Goal: Communication & Community: Answer question/provide support

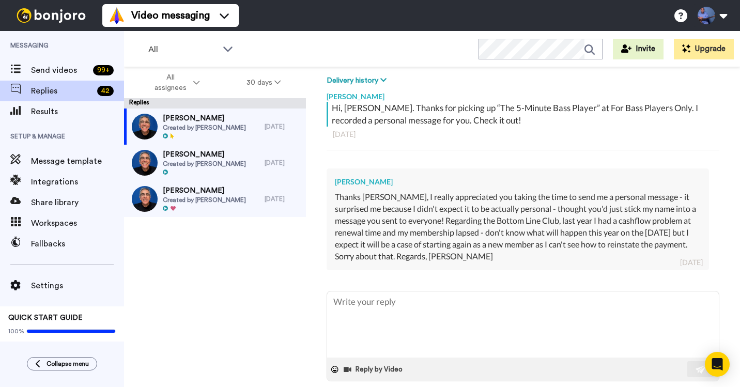
type textarea "x"
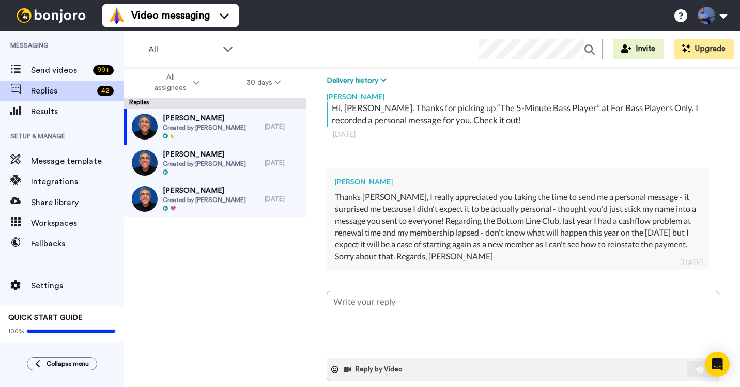
scroll to position [159, 0]
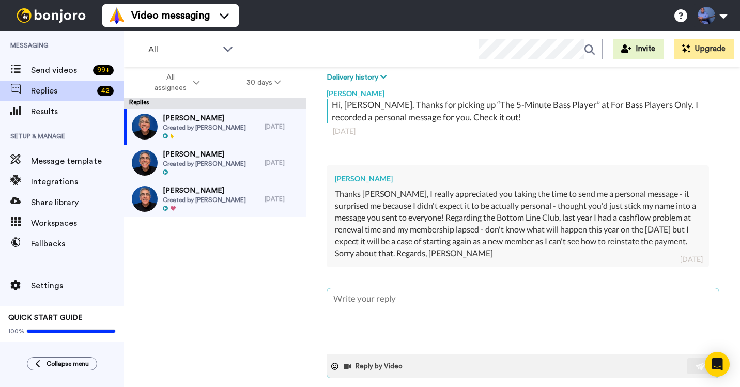
click at [472, 316] on textarea at bounding box center [523, 322] width 392 height 66
type textarea "C"
type textarea "x"
type textarea "Ce"
type textarea "x"
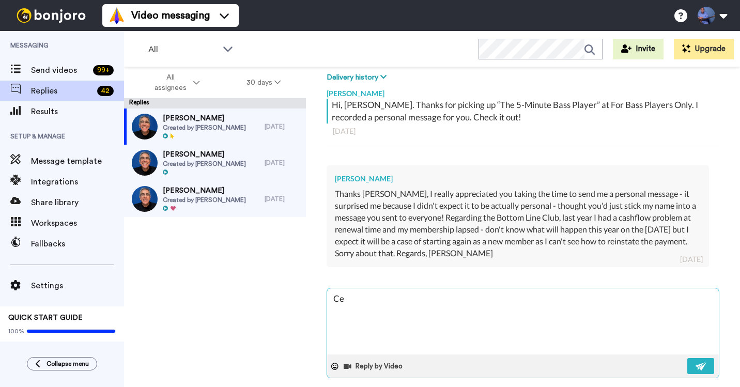
type textarea "Cel"
type textarea "x"
type textarea "Celi"
type textarea "x"
type textarea "[PERSON_NAME]"
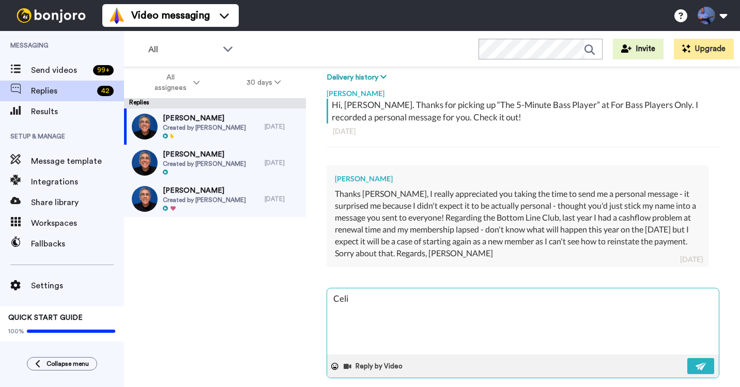
type textarea "x"
type textarea "[PERSON_NAME],"
type textarea "x"
type textarea "[PERSON_NAME],"
type textarea "x"
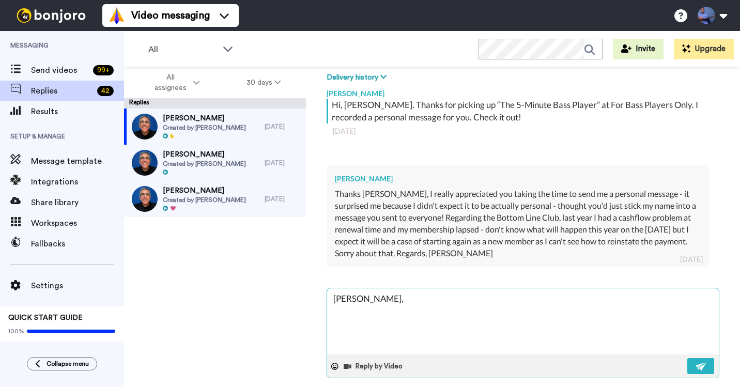
type textarea "[PERSON_NAME],"
type textarea "x"
type textarea "[PERSON_NAME], T"
type textarea "x"
type textarea "[PERSON_NAME], Th"
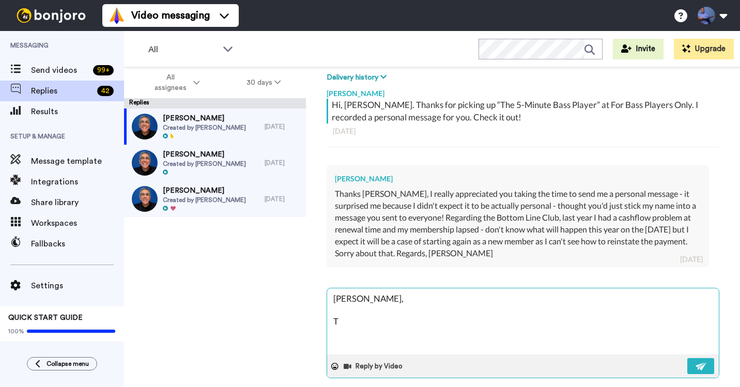
type textarea "x"
type textarea "[PERSON_NAME], Tha"
type textarea "x"
type textarea "[PERSON_NAME], Than"
type textarea "x"
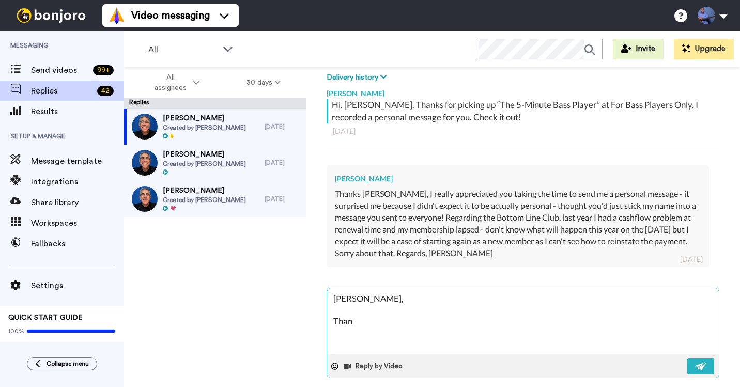
type textarea "[PERSON_NAME], Thank"
type textarea "x"
type textarea "[PERSON_NAME], Thanks"
type textarea "x"
type textarea "[PERSON_NAME], Thanks"
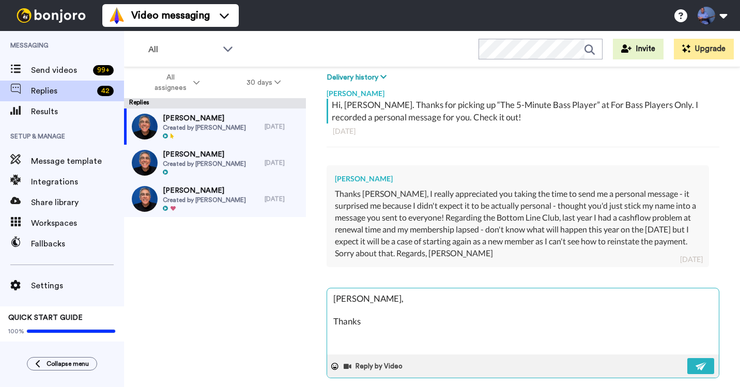
type textarea "x"
type textarea "[PERSON_NAME], Thanks f"
type textarea "x"
type textarea "[PERSON_NAME], Thanks fo"
type textarea "x"
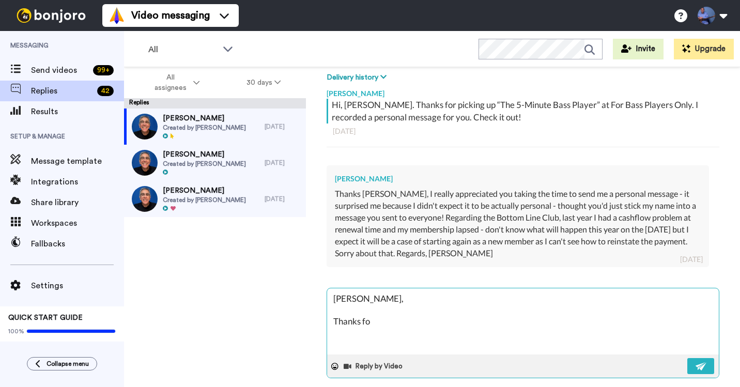
type textarea "[PERSON_NAME], Thanks for"
type textarea "x"
type textarea "[PERSON_NAME], Thanks for"
type textarea "x"
type textarea "[PERSON_NAME], Thanks for"
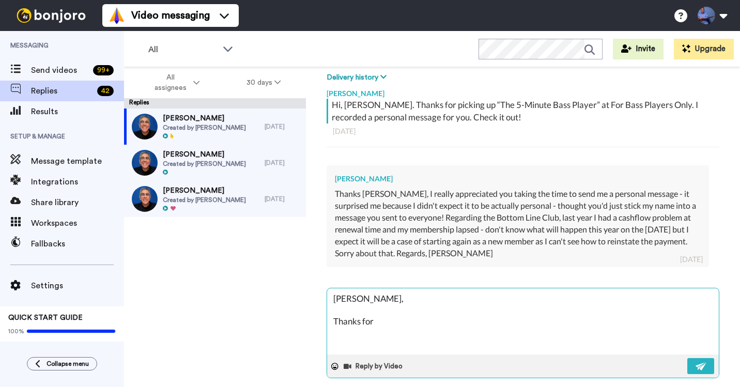
type textarea "x"
type textarea "[PERSON_NAME], Thanks fo"
type textarea "x"
type textarea "[PERSON_NAME], Thanks f"
type textarea "x"
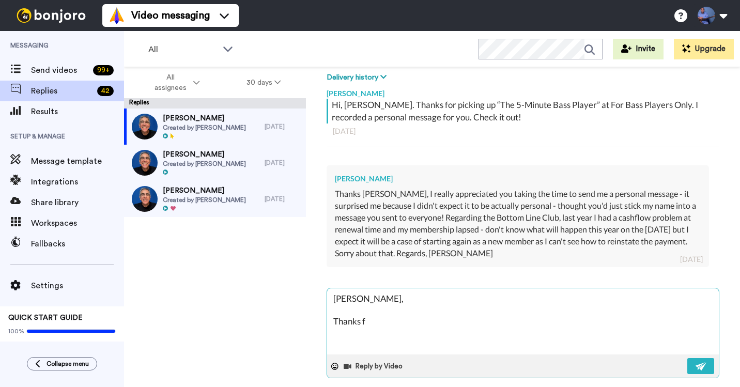
type textarea "Celia, Thanks"
type textarea "x"
type textarea "Celia, Thanks s"
type textarea "x"
type textarea "Celia, Thanks so"
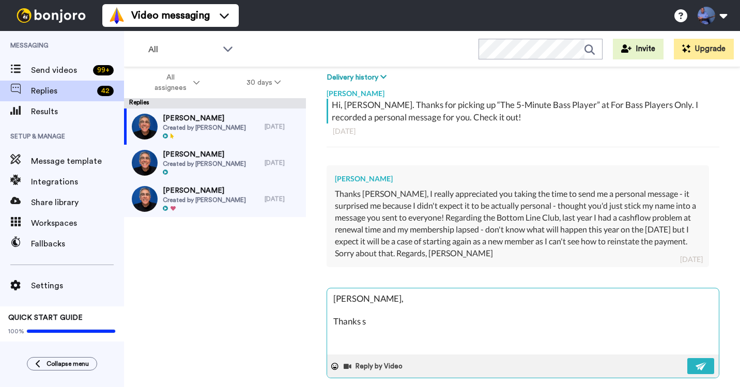
type textarea "x"
type textarea "Celia, Thanks so"
type textarea "x"
type textarea "Celia, Thanks so m"
type textarea "x"
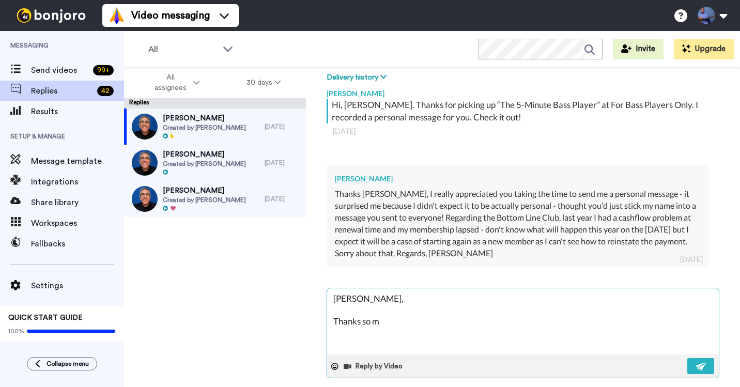
type textarea "Celia, Thanks so mu"
type textarea "x"
type textarea "Celia, Thanks so muc"
type textarea "x"
type textarea "Celia, Thanks so much"
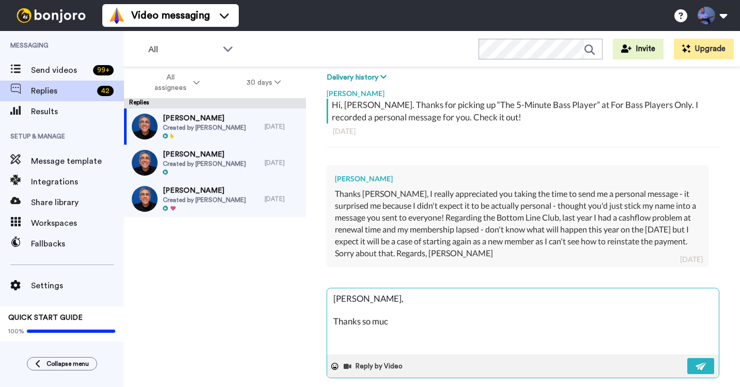
type textarea "x"
type textarea "Celia, Thanks so much"
type textarea "x"
type textarea "Celia, Thanks so much f"
type textarea "x"
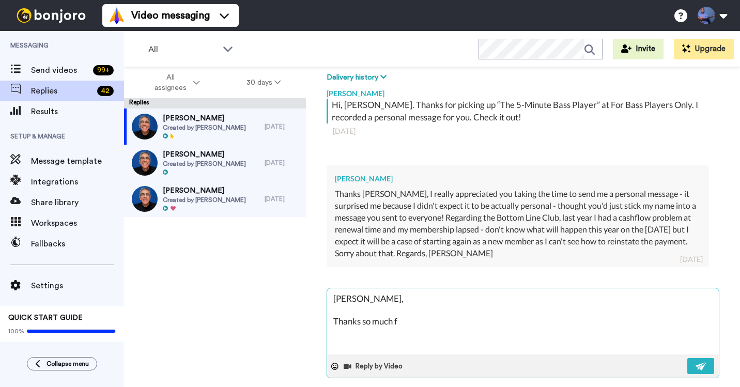
type textarea "Celia, Thanks so much fo"
type textarea "x"
type textarea "Celia, Thanks so much for"
type textarea "x"
type textarea "Celia, Thanks so much for"
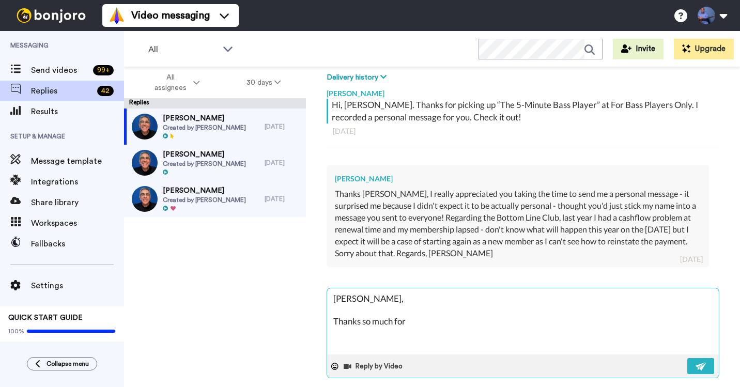
type textarea "x"
type textarea "Celia, Thanks so much for t"
type textarea "x"
type textarea "Celia, Thanks so much for ta"
type textarea "x"
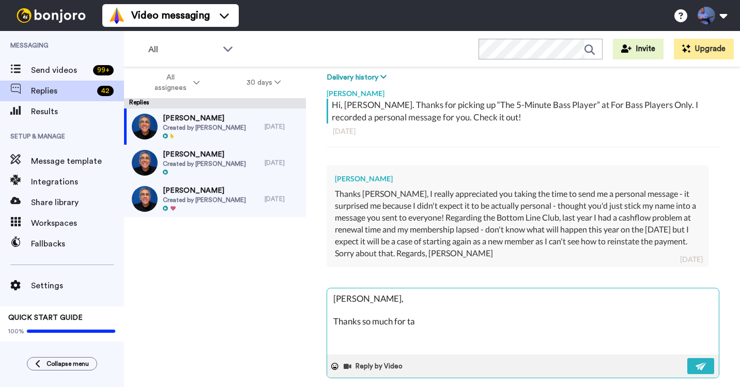
type textarea "Celia, Thanks so much for tak"
type textarea "x"
type textarea "Celia, Thanks so much for taki"
type textarea "x"
type textarea "Celia, Thanks so much for takin"
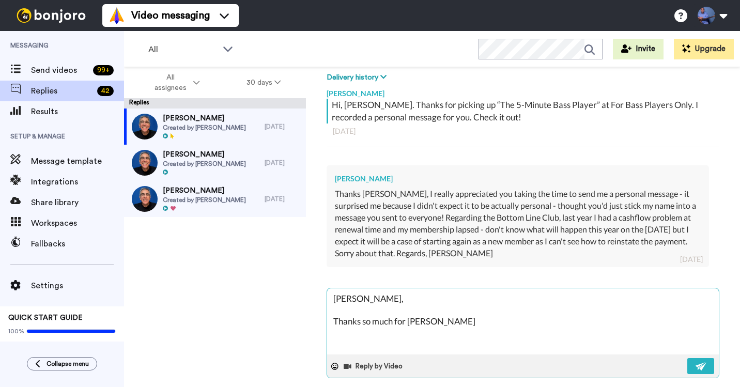
type textarea "x"
type textarea "Celia, Thanks so much for taking"
type textarea "x"
type textarea "Celia, Thanks so much for taking"
type textarea "x"
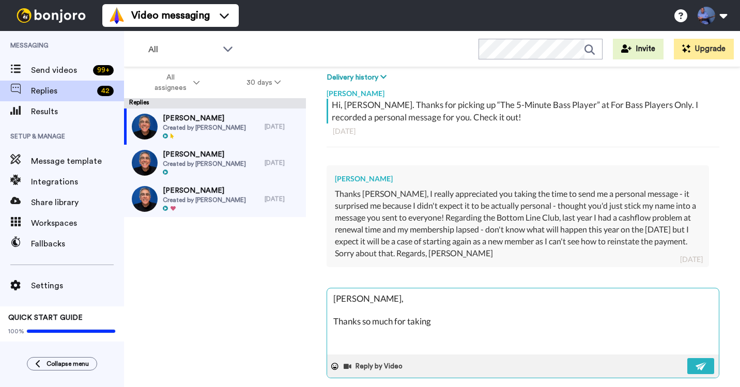
type textarea "Celia, Thanks so much for taking t"
type textarea "x"
type textarea "Celia, Thanks so much for taking th"
type textarea "x"
type textarea "Celia, Thanks so much for taking the"
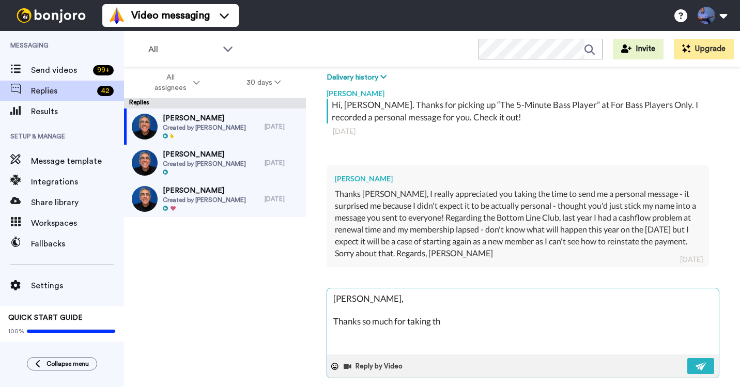
type textarea "x"
type textarea "Celia, Thanks so much for taking the"
type textarea "x"
type textarea "Celia, Thanks so much for taking the t"
type textarea "x"
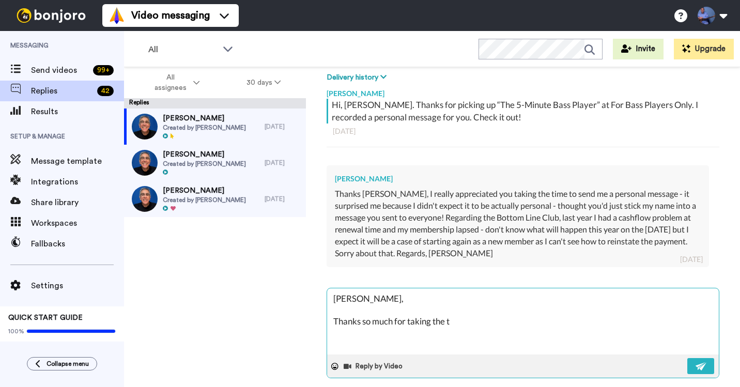
type textarea "Celia, Thanks so much for taking the ti"
type textarea "x"
type textarea "Celia, Thanks so much for taking the tim"
type textarea "x"
type textarea "Celia, Thanks so much for taking the time"
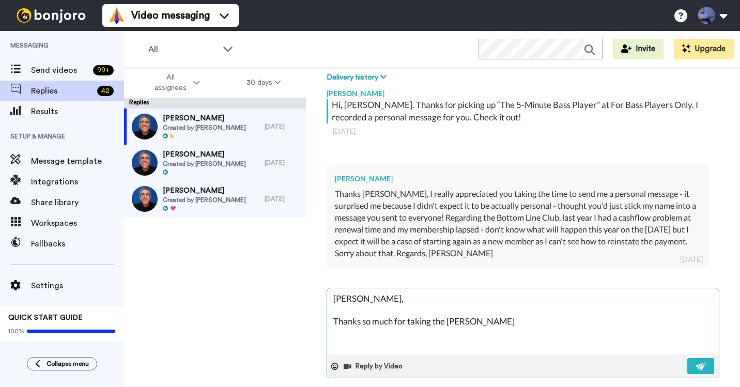
type textarea "x"
type textarea "Celia, Thanks so much for taking the time"
type textarea "x"
type textarea "Celia, Thanks so much for taking the time t"
type textarea "x"
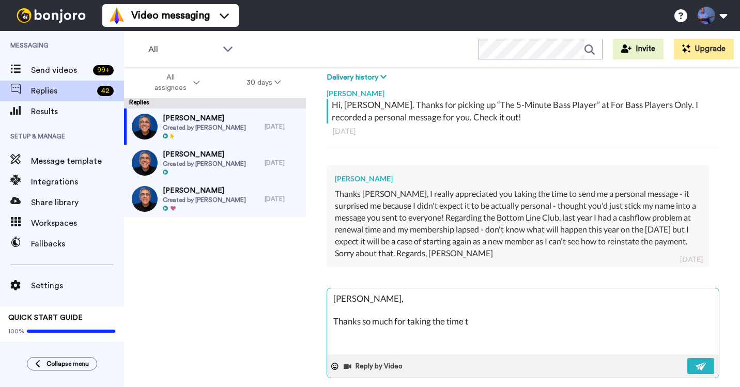
type textarea "Celia, Thanks so much for taking the time to"
type textarea "x"
type textarea "Celia, Thanks so much for taking the time to"
type textarea "x"
type textarea "Celia, Thanks so much for taking the time to w"
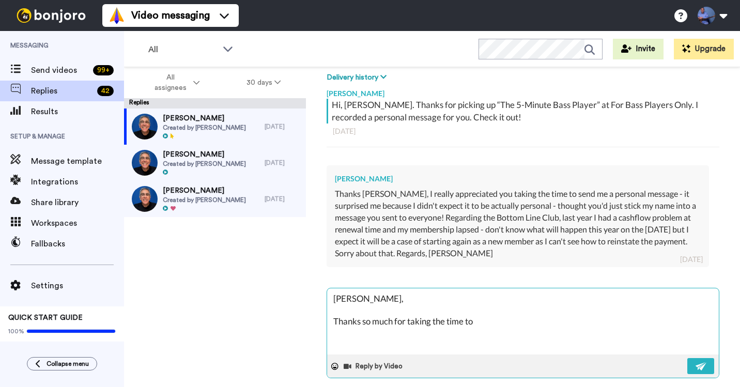
type textarea "x"
type textarea "Celia, Thanks so much for taking the time to wr"
type textarea "x"
type textarea "Celia, Thanks so much for taking the time to wri"
type textarea "x"
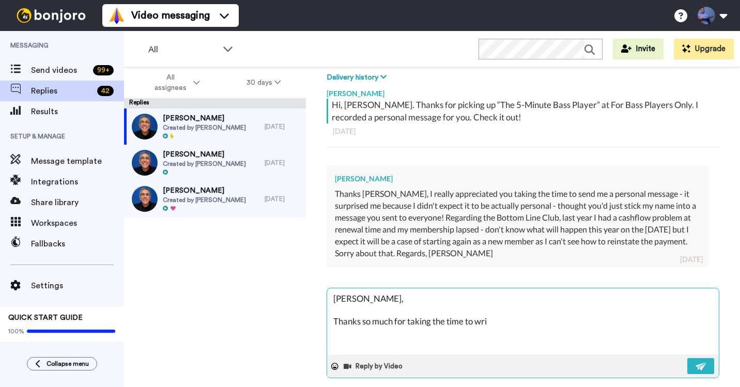
type textarea "Celia, Thanks so much for taking the time to writ"
type textarea "x"
type textarea "Celia, Thanks so much for taking the time to write"
type textarea "x"
type textarea "Celia, Thanks so much for taking the time to write"
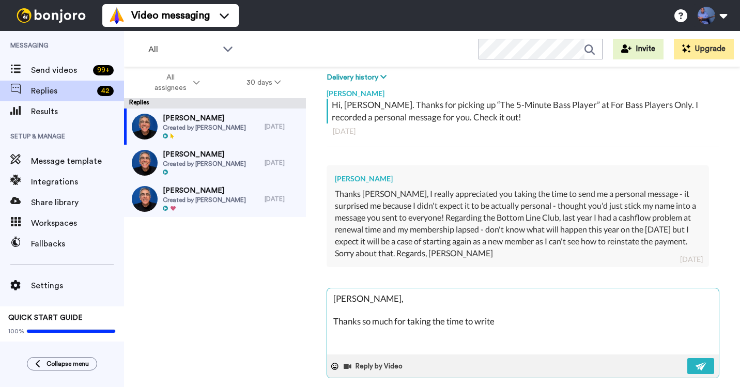
type textarea "x"
type textarea "Celia, Thanks so much for taking the time to write s"
type textarea "x"
type textarea "Celia, Thanks so much for taking the time to write su"
type textarea "x"
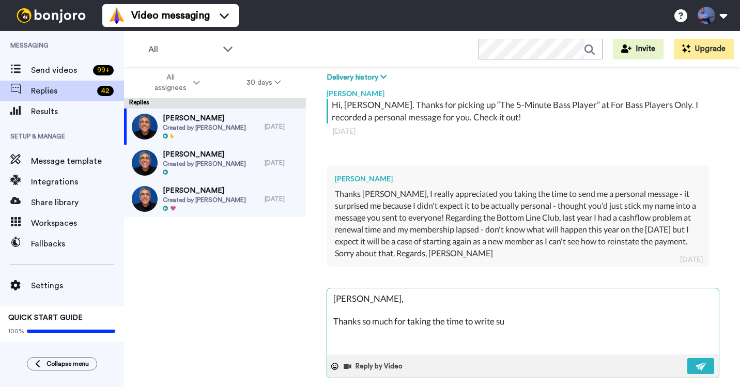
type textarea "Celia, Thanks so much for taking the time to write suc"
type textarea "x"
type textarea "Celia, Thanks so much for taking the time to write such"
type textarea "x"
type textarea "Celia, Thanks so much for taking the time to write such a"
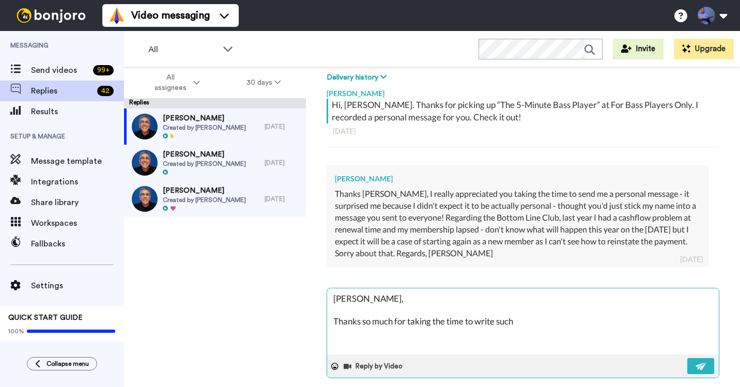
type textarea "x"
type textarea "Celia, Thanks so much for taking the time to write such a"
type textarea "x"
type textarea "Celia, Thanks so much for taking the time to write such a t"
type textarea "x"
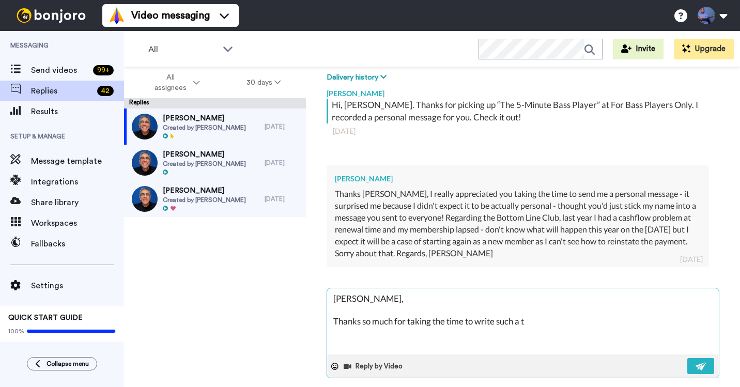
type textarea "Celia, Thanks so much for taking the time to write such a th"
type textarea "x"
type textarea "Celia, Thanks so much for taking the time to write such a tho"
type textarea "x"
type textarea "Celia, Thanks so much for taking the time to write such a thou"
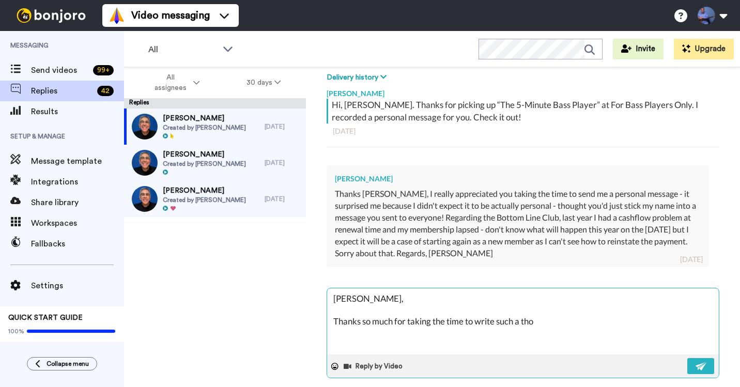
type textarea "x"
type textarea "Celia, Thanks so much for taking the time to write such a thoug"
type textarea "x"
type textarea "Celia, Thanks so much for taking the time to write such a though"
type textarea "x"
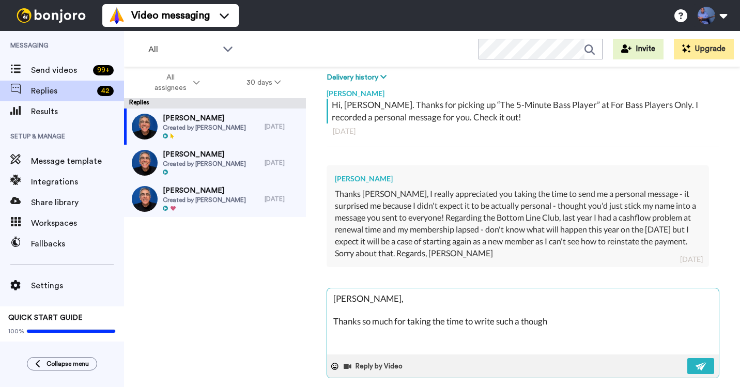
type textarea "Celia, Thanks so much for taking the time to write such a thought"
type textarea "x"
type textarea "Celia, Thanks so much for taking the time to write such a thoughtf"
type textarea "x"
type textarea "Celia, Thanks so much for taking the time to write such a thoughtfu"
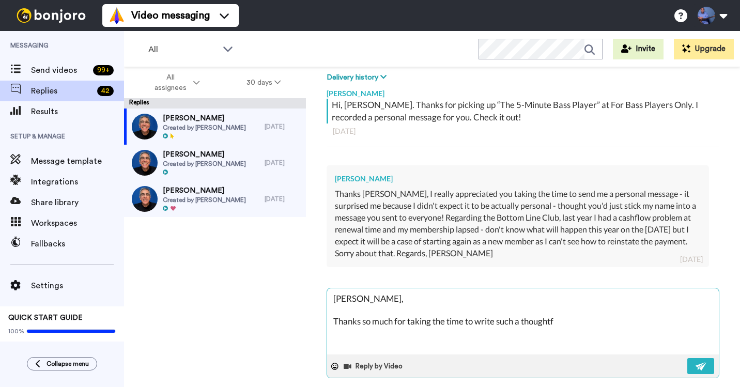
type textarea "x"
type textarea "Celia, Thanks so much for taking the time to write such a thoughtful"
type textarea "x"
type textarea "Celia, Thanks so much for taking the time to write such a thoughtful"
type textarea "x"
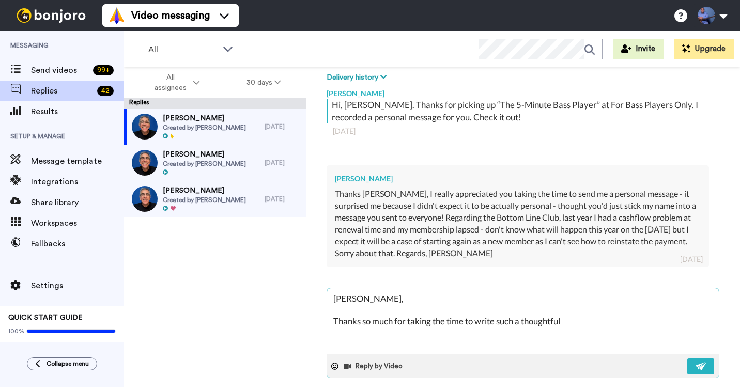
type textarea "Celia, Thanks so much for taking the time to write such a thoughtful r"
type textarea "x"
type textarea "Celia, Thanks so much for taking the time to write such a thoughtful re"
type textarea "x"
type textarea "Celia, Thanks so much for taking the time to write such a thoughtful rep"
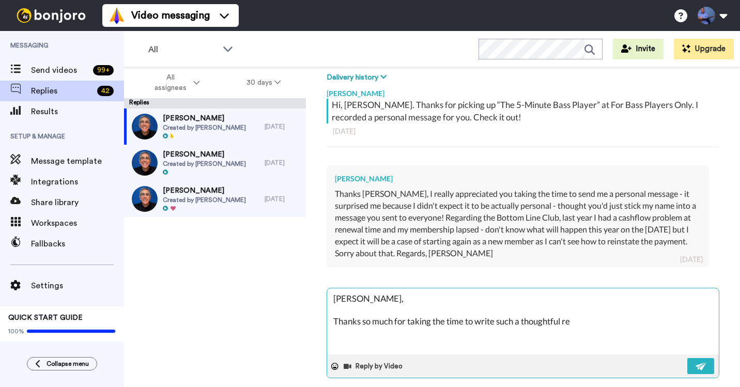
type textarea "x"
type textarea "Celia, Thanks so much for taking the time to write such a thoughtful repl"
type textarea "x"
type textarea "Celia, Thanks so much for taking the time to write such a thoughtful reply"
type textarea "x"
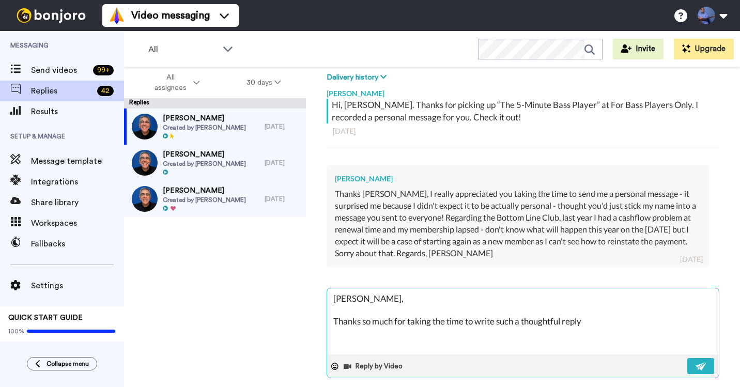
type textarea "Celia, Thanks so much for taking the time to write such a thoughtful reply."
type textarea "x"
type textarea "Celia, Thanks so much for taking the time to write such a thoughtful reply."
type textarea "x"
type textarea "Celia, Thanks so much for taking the time to write such a thoughtful reply. I"
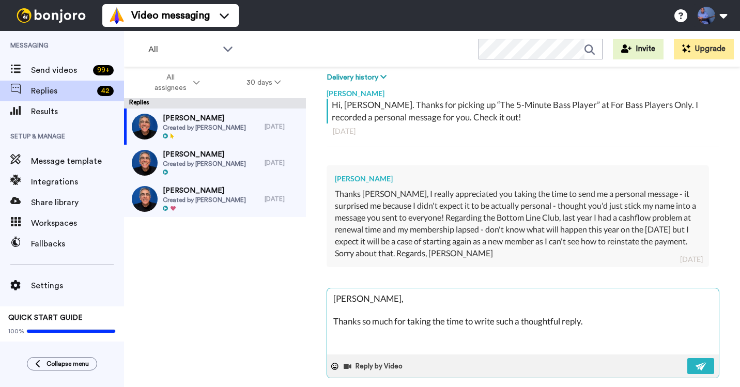
type textarea "x"
type textarea "Celia, Thanks so much for taking the time to write such a thoughtful reply. I"
type textarea "x"
type textarea "Celia, Thanks so much for taking the time to write such a thoughtful reply. I h"
type textarea "x"
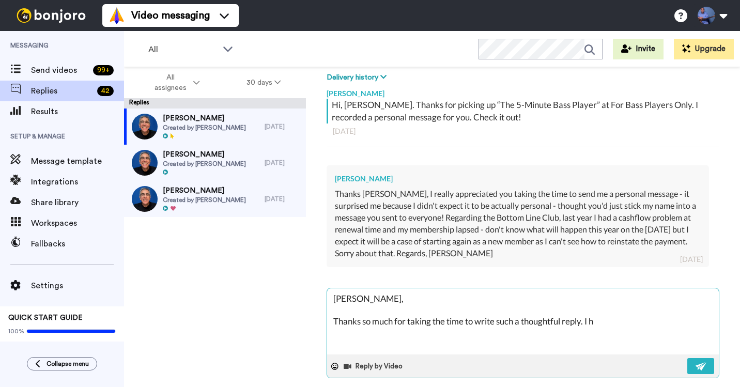
type textarea "Celia, Thanks so much for taking the time to write such a thoughtful reply. I ho"
type textarea "x"
type textarea "Celia, Thanks so much for taking the time to write such a thoughtful reply. I h…"
type textarea "x"
type textarea "Celia, Thanks so much for taking the time to write such a thoughtful reply. I h…"
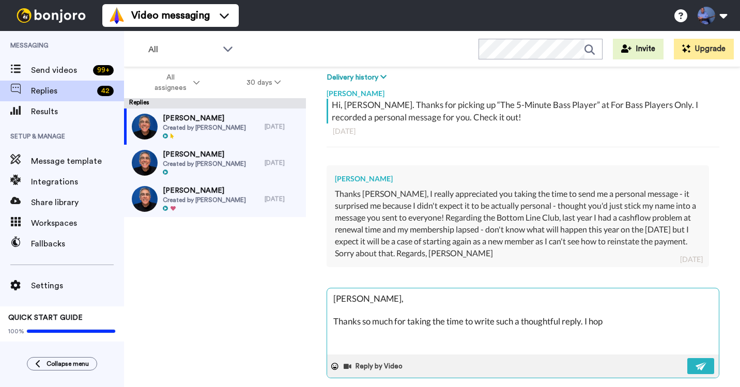
type textarea "x"
type textarea "Celia, Thanks so much for taking the time to write such a thoughtful reply. I h…"
type textarea "x"
type textarea "Celia, Thanks so much for taking the time to write such a thoughtful reply. I h…"
type textarea "x"
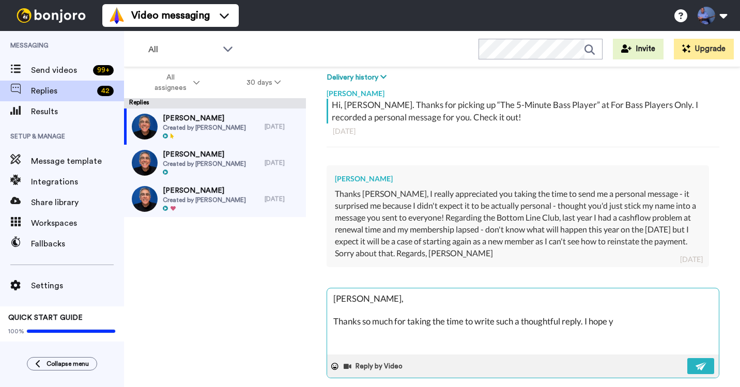
type textarea "Celia, Thanks so much for taking the time to write such a thoughtful reply. I h…"
type textarea "x"
type textarea "Celia, Thanks so much for taking the time to write such a thoughtful reply. I h…"
type textarea "x"
type textarea "Celia, Thanks so much for taking the time to write such a thoughtful reply. I h…"
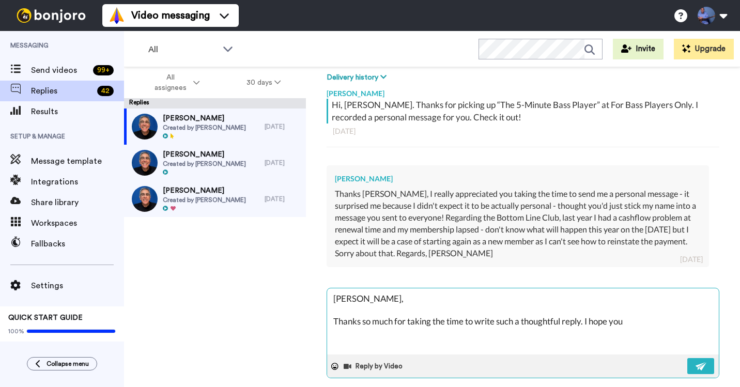
type textarea "x"
type textarea "Celia, Thanks so much for taking the time to write such a thoughtful reply. I h…"
type textarea "x"
type textarea "Celia, Thanks so much for taking the time to write such a thoughtful reply. I h…"
type textarea "x"
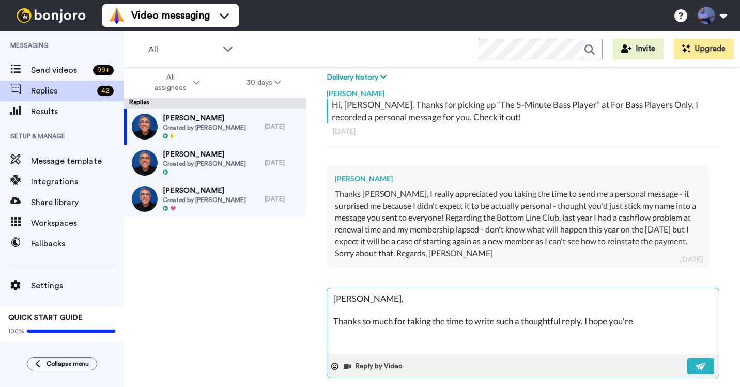
type textarea "Celia, Thanks so much for taking the time to write such a thoughtful reply. I h…"
type textarea "x"
type textarea "Celia, Thanks so much for taking the time to write such a thoughtful reply. I h…"
type textarea "x"
type textarea "Celia, Thanks so much for taking the time to write such a thoughtful reply. I h…"
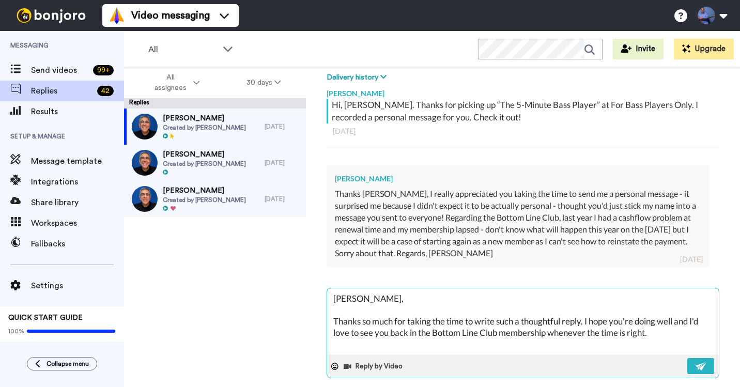
click at [437, 335] on textarea "Celia, Thanks so much for taking the time to write such a thoughtful reply. I h…" at bounding box center [523, 322] width 392 height 66
click at [506, 332] on textarea "Celia, Thanks so much for taking the time to write such a thoughtful reply. I h…" at bounding box center [523, 322] width 392 height 66
click at [679, 332] on textarea "Celia, Thanks so much for taking the time to write such a thoughtful reply. I h…" at bounding box center [523, 322] width 392 height 66
click at [593, 322] on textarea "Celia, Thanks so much for taking the time to write such a thoughtful reply. I h…" at bounding box center [523, 322] width 392 height 66
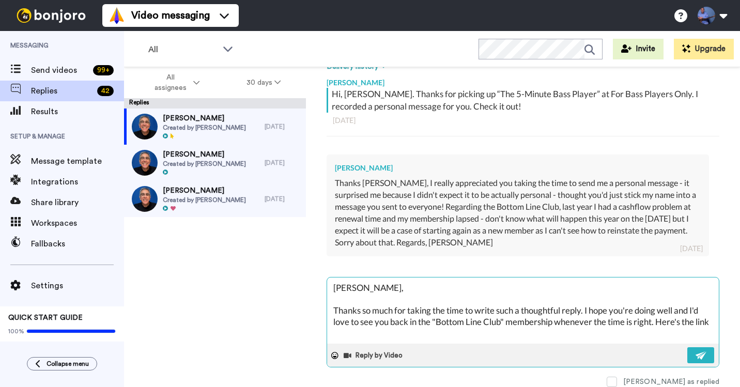
click at [415, 334] on textarea "Celia, Thanks so much for taking the time to write such a thoughtful reply. I h…" at bounding box center [523, 311] width 392 height 66
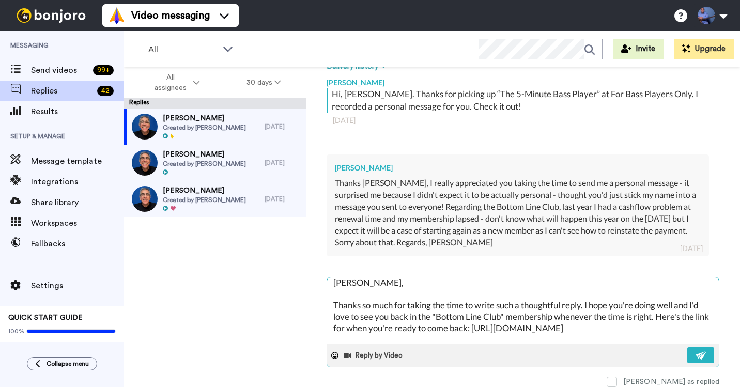
scroll to position [0, 0]
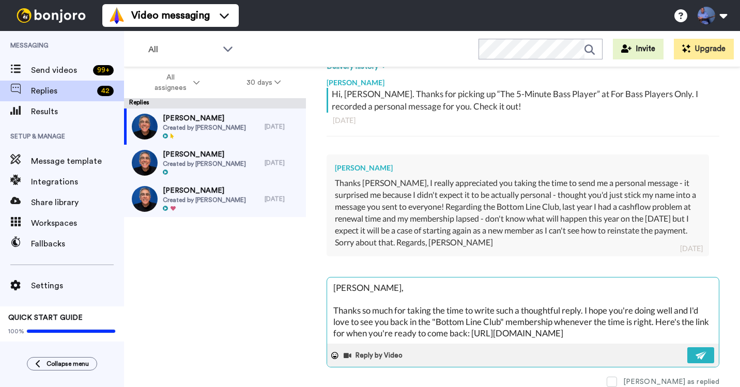
click at [489, 334] on textarea "Celia, Thanks so much for taking the time to write such a thoughtful reply. I h…" at bounding box center [523, 311] width 392 height 66
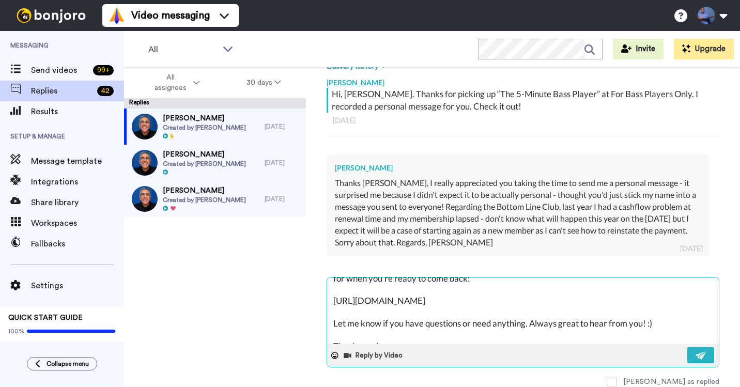
scroll to position [56, 0]
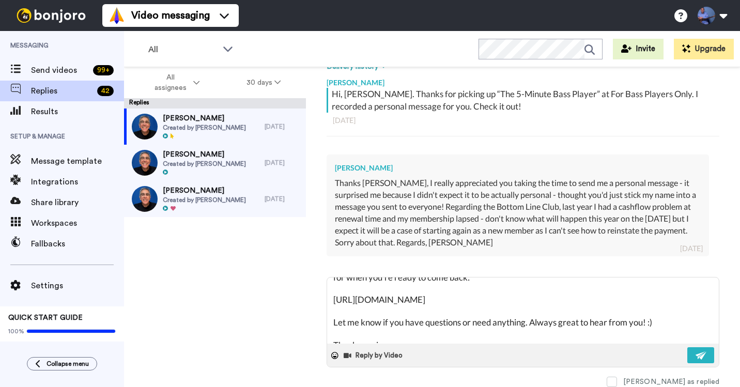
drag, startPoint x: 528, startPoint y: 298, endPoint x: 322, endPoint y: 298, distance: 205.8
click at [322, 298] on div "Celia Delete Open original Resend Created by Jon Liebman : 5 days ago c.bradley…" at bounding box center [523, 245] width 434 height 356
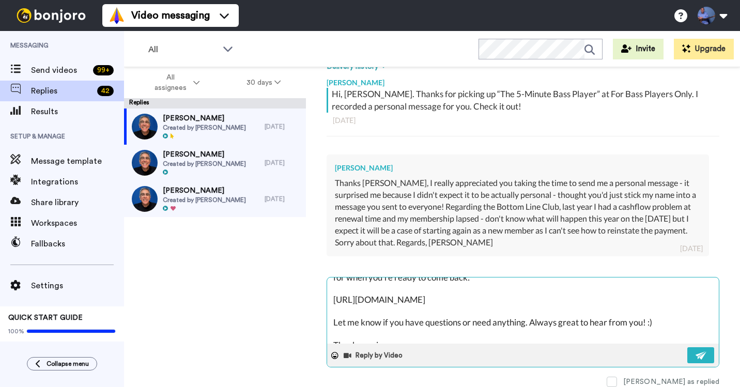
click at [543, 296] on textarea "Celia, Thanks so much for taking the time to write such a thoughtful reply. I h…" at bounding box center [523, 311] width 392 height 66
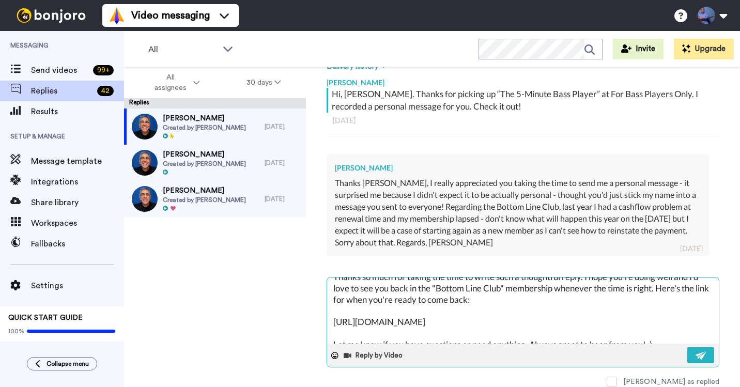
scroll to position [34, 0]
click at [666, 287] on textarea "Celia, Thanks so much for taking the time to write such a thoughtful reply. I h…" at bounding box center [523, 311] width 392 height 66
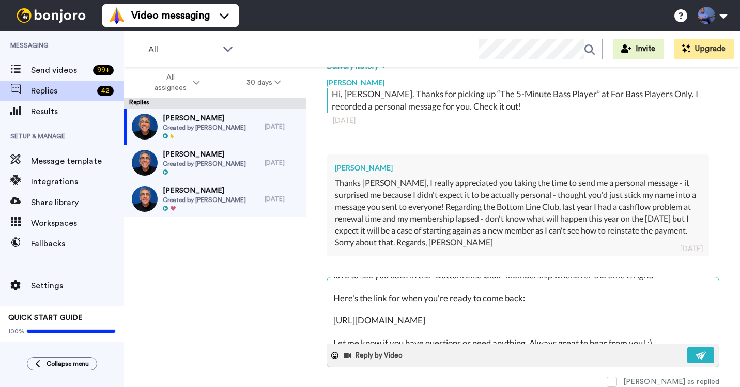
scroll to position [59, 0]
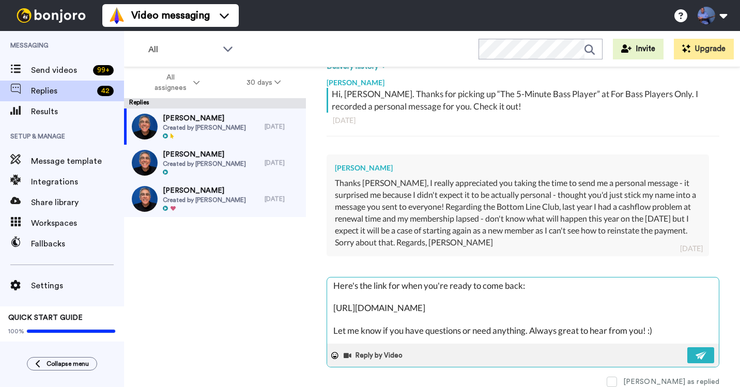
click at [334, 310] on textarea "Celia, Thanks so much for taking the time to write such a thoughtful reply. I h…" at bounding box center [523, 311] width 392 height 66
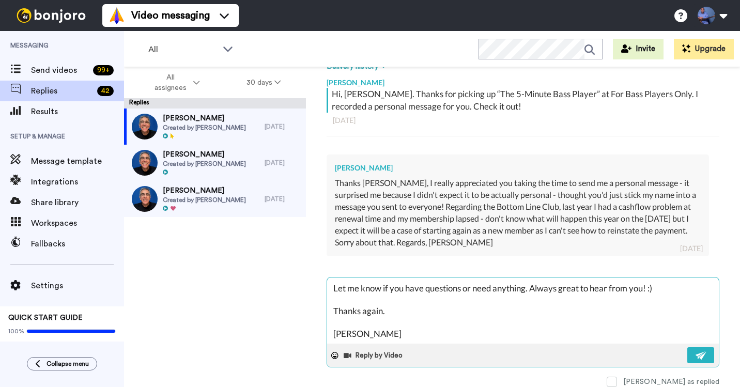
scroll to position [90, 0]
click at [703, 353] on img at bounding box center [701, 356] width 11 height 8
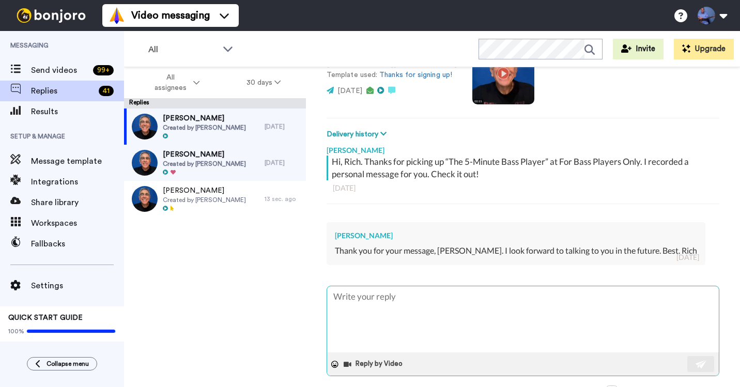
scroll to position [111, 0]
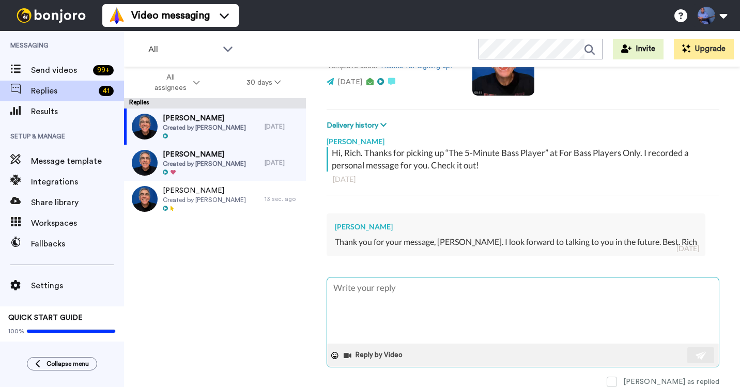
click at [518, 298] on textarea at bounding box center [523, 311] width 392 height 66
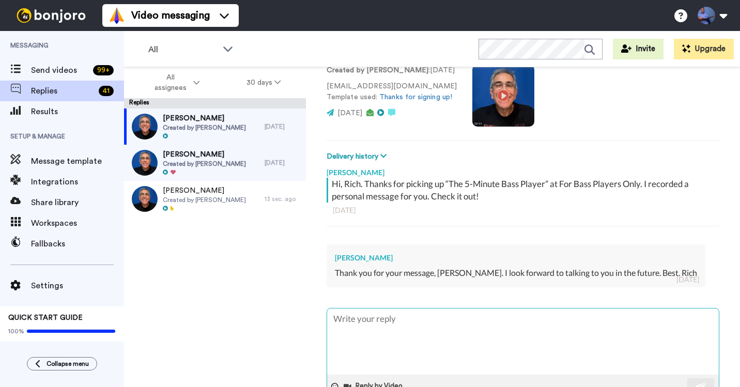
scroll to position [104, 0]
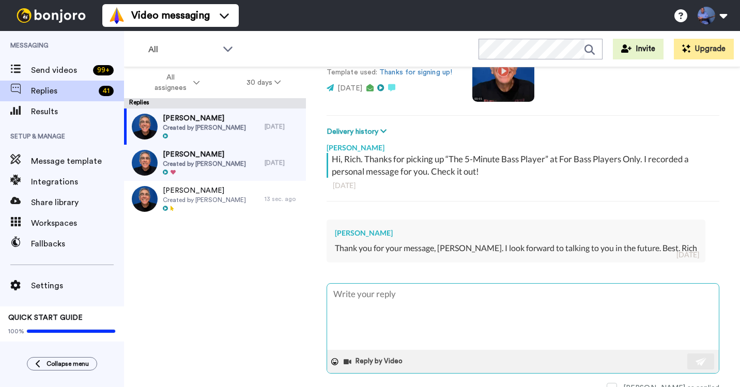
type textarea "x"
type textarea "T"
type textarea "x"
type textarea "Th"
type textarea "x"
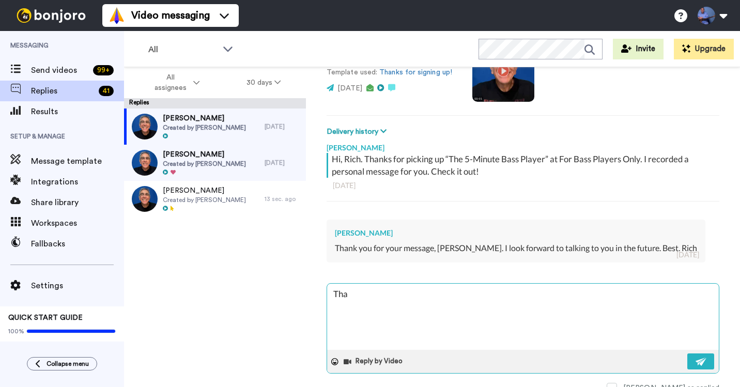
type textarea "Than"
type textarea "x"
type textarea "Thank"
type textarea "x"
type textarea "Thanks"
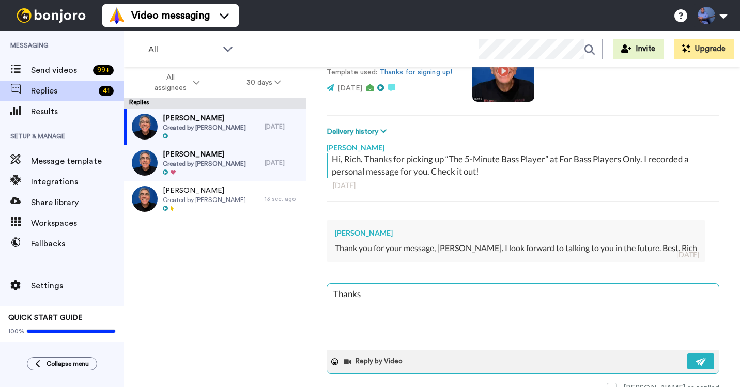
type textarea "x"
type textarea "Thanks,"
type textarea "x"
type textarea "Thanks,k"
type textarea "x"
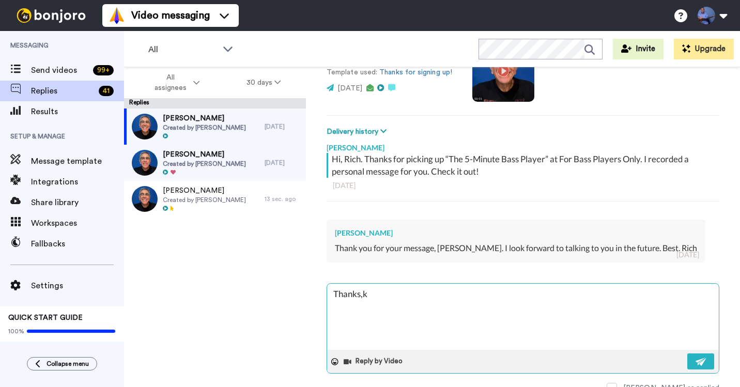
type textarea "Thanks,k"
type textarea "x"
type textarea "Thanks,k R"
type textarea "x"
type textarea "Thanks,k Ri"
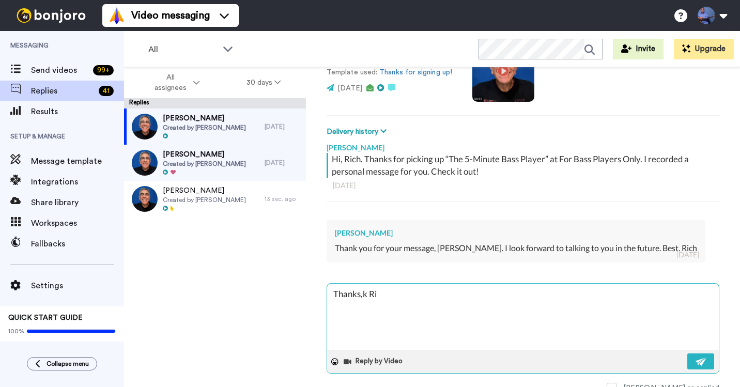
type textarea "x"
type textarea "Thanks,k R"
type textarea "x"
type textarea "Thanks,k"
type textarea "x"
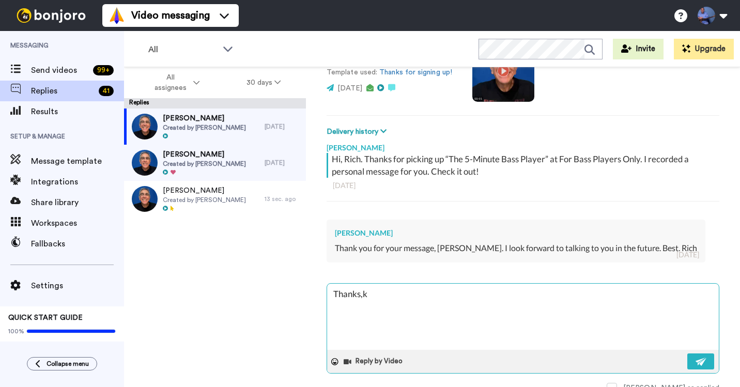
type textarea "Thanks,k"
type textarea "x"
type textarea "Thanks,"
type textarea "x"
type textarea "Thanks,"
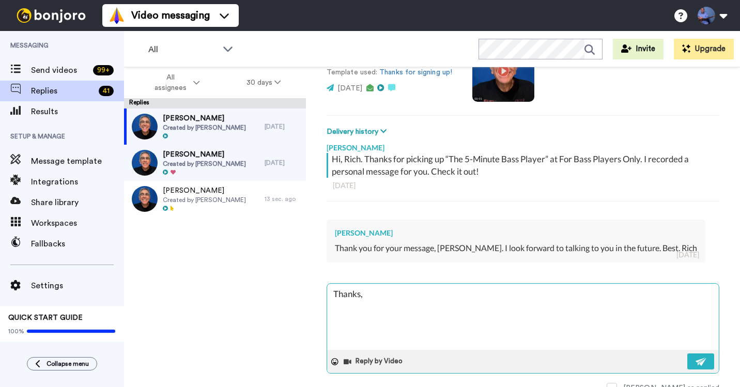
type textarea "x"
type textarea "Thanks, R"
type textarea "x"
type textarea "Thanks, Ri"
type textarea "x"
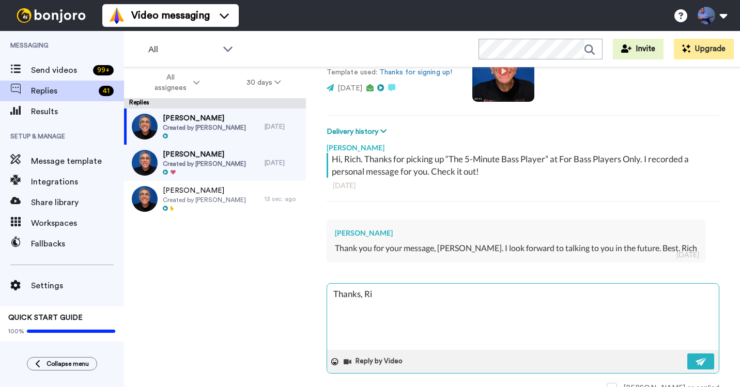
type textarea "Thanks, Ric"
type textarea "x"
type textarea "Thanks, [PERSON_NAME]"
type textarea "x"
type textarea "Thanks, [PERSON_NAME]!"
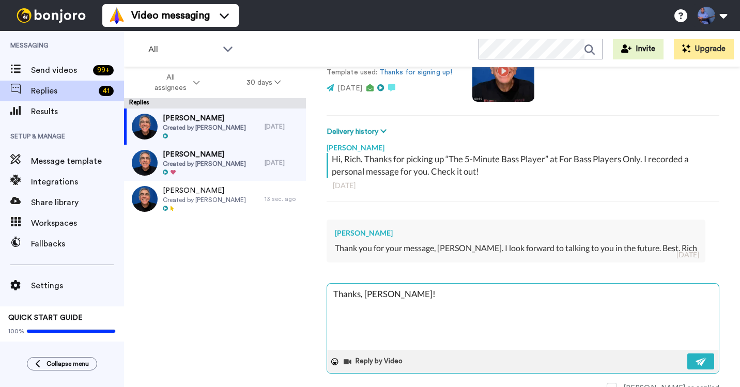
type textarea "x"
type textarea "Thanks, [PERSON_NAME]!"
type textarea "x"
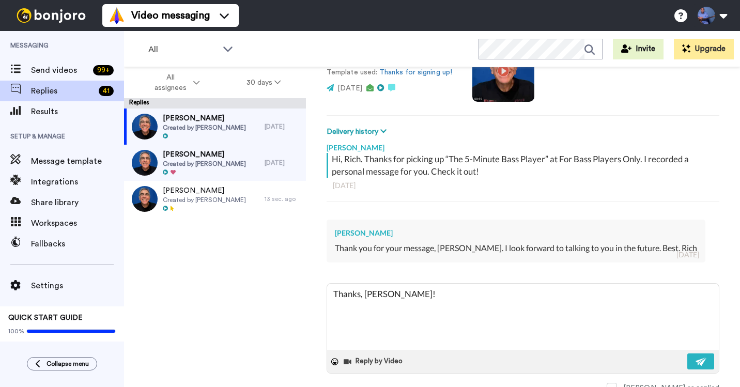
type textarea "Thanks, [PERSON_NAME]!"
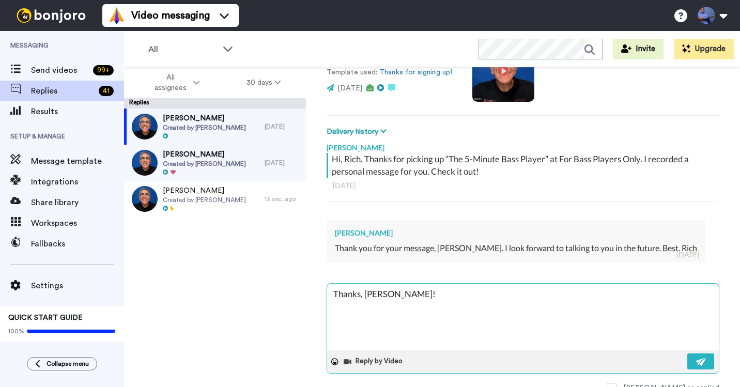
type textarea "x"
type textarea "Thanks, [PERSON_NAME]! K"
type textarea "x"
type textarea "Thanks, [PERSON_NAME]! Ke"
type textarea "x"
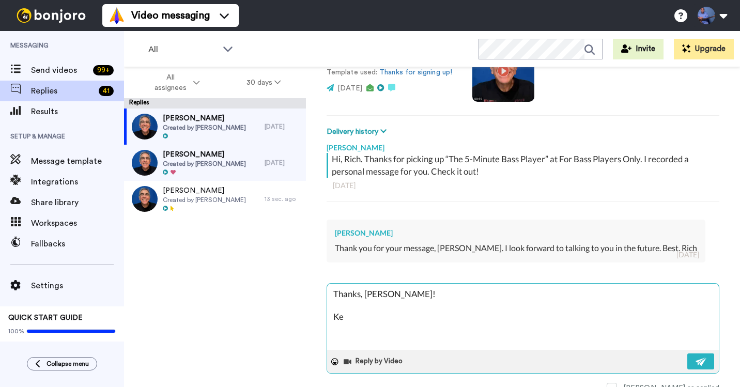
type textarea "Thanks, [PERSON_NAME]! Kee"
type textarea "x"
type textarea "Thanks, [PERSON_NAME]! Keep"
type textarea "x"
type textarea "Thanks, [PERSON_NAME]! Keep"
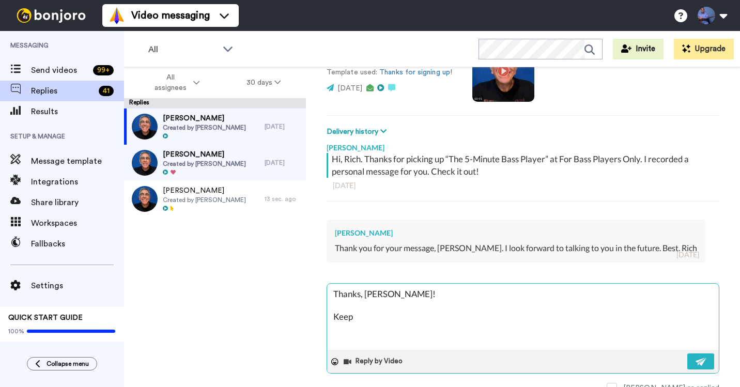
type textarea "x"
type textarea "Thanks, [PERSON_NAME]! Keep m"
type textarea "x"
type textarea "Thanks, [PERSON_NAME]! Keep me"
type textarea "x"
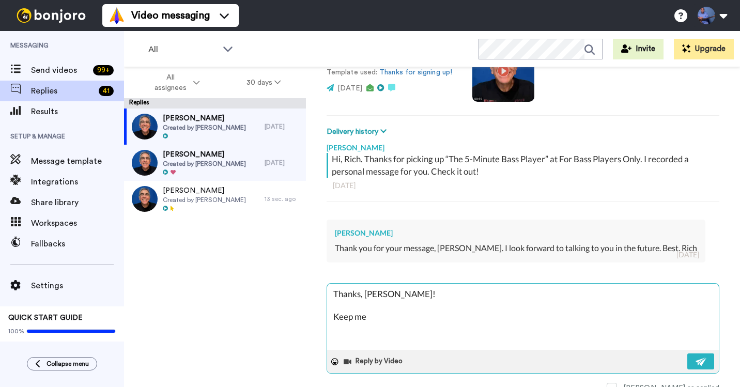
type textarea "Thanks, [PERSON_NAME]! Keep me"
type textarea "x"
type textarea "Thanks, [PERSON_NAME]! Keep me p"
type textarea "x"
type textarea "Thanks, [PERSON_NAME]! Keep me po"
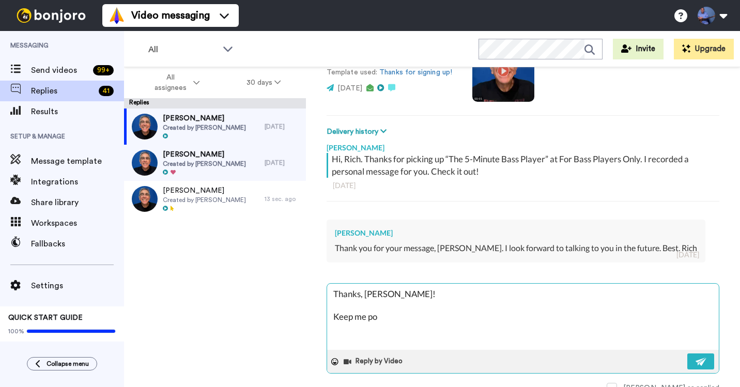
type textarea "x"
type textarea "Thanks, [PERSON_NAME]! Keep me pos"
type textarea "x"
type textarea "Thanks, [PERSON_NAME]! Keep me post"
type textarea "x"
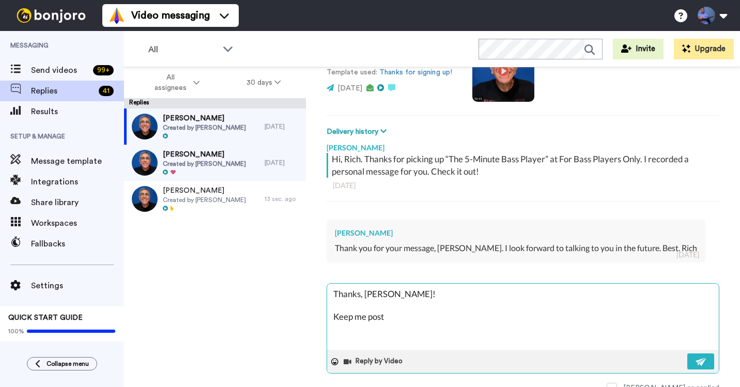
type textarea "Thanks, [PERSON_NAME]! Keep me poste"
type textarea "x"
type textarea "Thanks, [PERSON_NAME]! Keep me posted"
type textarea "x"
type textarea "Thanks, [PERSON_NAME]! Keep me posted"
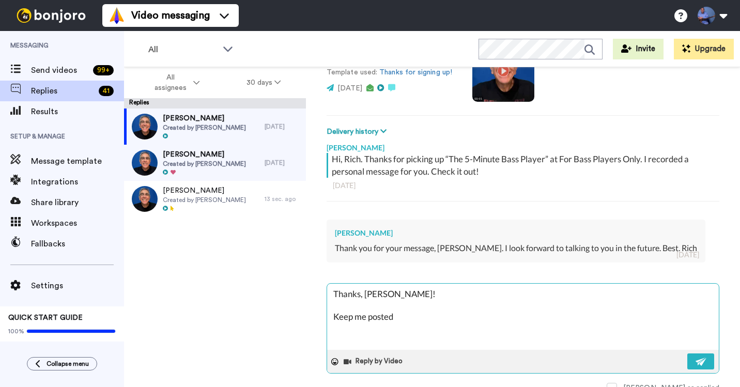
type textarea "x"
type textarea "Thanks, [PERSON_NAME]! Keep me posted o"
type textarea "x"
type textarea "Thanks, [PERSON_NAME]! Keep me posted on"
type textarea "x"
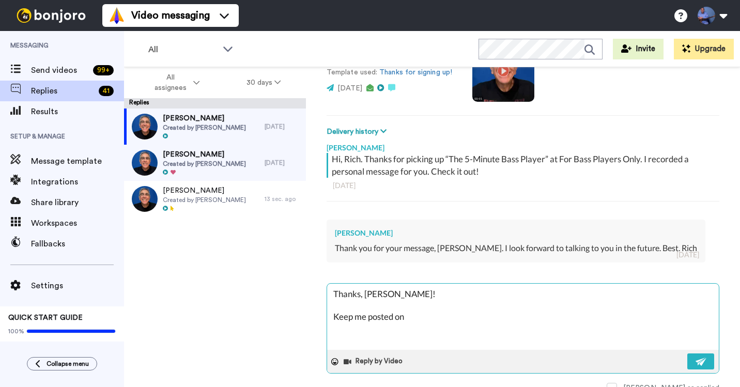
type textarea "Thanks, [PERSON_NAME]! Keep me posted on"
type textarea "x"
type textarea "Thanks, [PERSON_NAME]! Keep me posted on y"
type textarea "x"
type textarea "Thanks, [PERSON_NAME]! Keep me posted on yo"
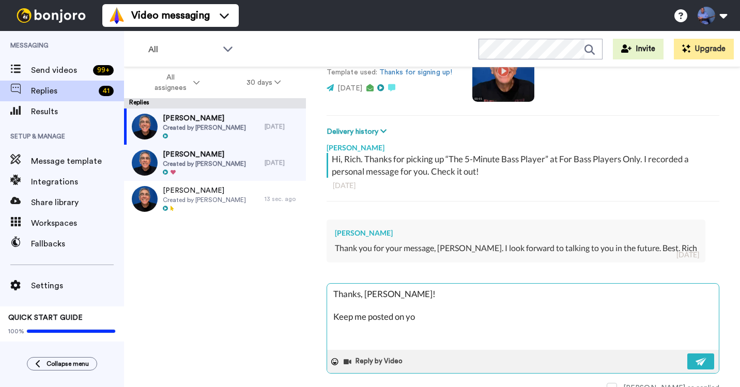
type textarea "x"
type textarea "Thanks, [PERSON_NAME]! Keep me posted on you"
type textarea "x"
type textarea "Thanks, [PERSON_NAME]! Keep me posted on your"
type textarea "x"
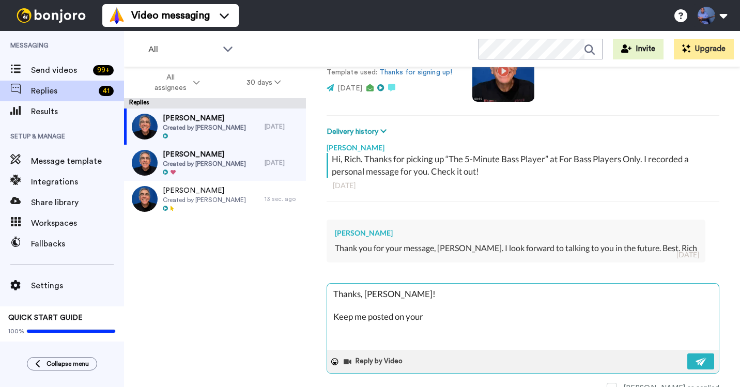
type textarea "Thanks, [PERSON_NAME]! Keep me posted on your"
type textarea "x"
type textarea "Thanks, [PERSON_NAME]! Keep me posted on your b"
type textarea "x"
type textarea "Thanks, [PERSON_NAME]! Keep me posted on your ba"
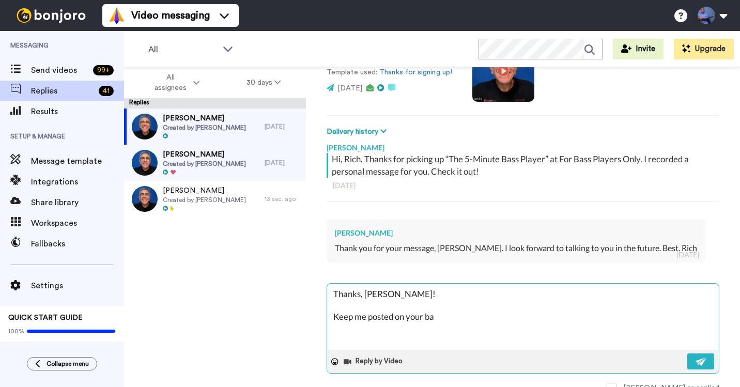
type textarea "x"
type textarea "Thanks, [PERSON_NAME]! Keep me posted on your bas"
type textarea "x"
type textarea "Thanks, [PERSON_NAME]! Keep me posted on your bass"
type textarea "x"
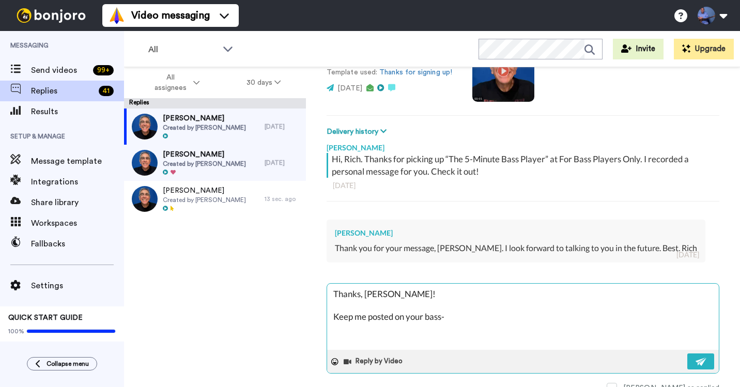
type textarea "Thanks, [PERSON_NAME]! Keep me posted on your bass-o"
type textarea "x"
type textarea "Thanks, [PERSON_NAME]! Keep me posted on your bass-op"
type textarea "x"
type textarea "Thanks, [PERSON_NAME]! Keep me posted on your bass-o"
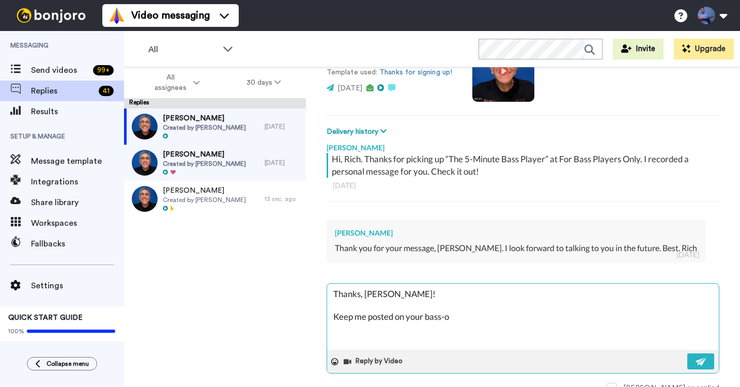
type textarea "x"
type textarea "Thanks, [PERSON_NAME]! Keep me posted on your bass-"
type textarea "x"
type textarea "Thanks, [PERSON_NAME]! Keep me posted on your bass-p"
type textarea "x"
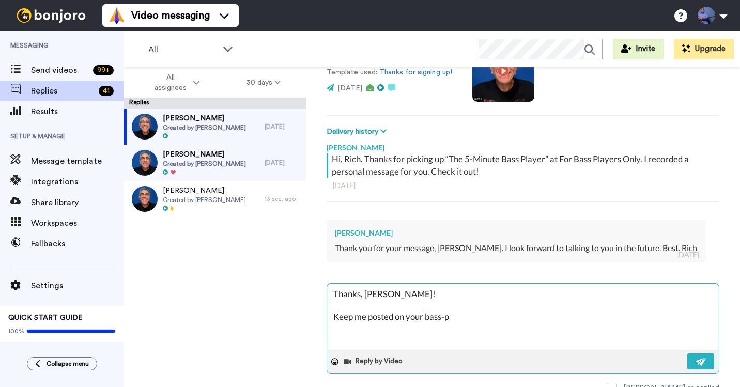
type textarea "Thanks, [PERSON_NAME]! Keep me posted on your bass-pl"
type textarea "x"
type textarea "Thanks, [PERSON_NAME]! Keep me posted on your bass-pla"
type textarea "x"
type textarea "Thanks, [PERSON_NAME]! Keep me posted on your bass-play"
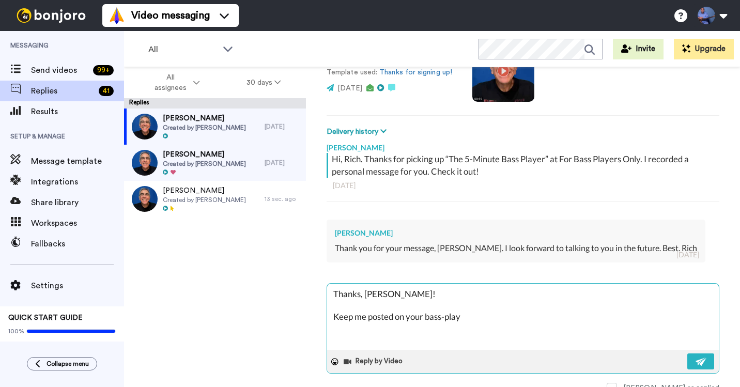
type textarea "x"
type textarea "Thanks, [PERSON_NAME]! Keep me posted on your bass-playi"
type textarea "x"
type textarea "Thanks, [PERSON_NAME]! Keep me posted on your bass-playin"
type textarea "x"
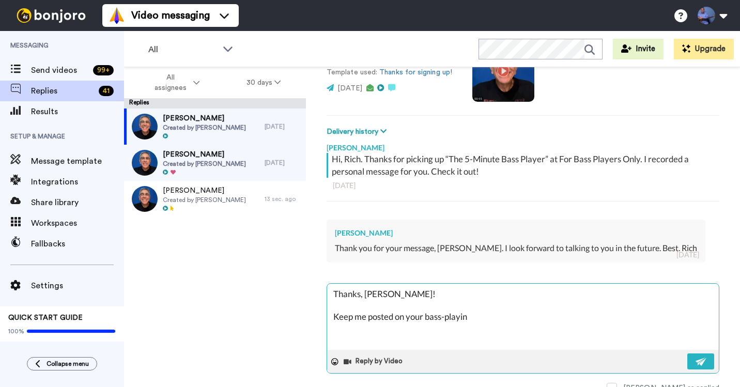
type textarea "Thanks, [PERSON_NAME]! Keep me posted on your bass-playing"
type textarea "x"
type textarea "Thanks, [PERSON_NAME]! Keep me posted on your bass-playing"
type textarea "x"
type textarea "Thanks, [PERSON_NAME]! Keep me posted on your bass-playing pr"
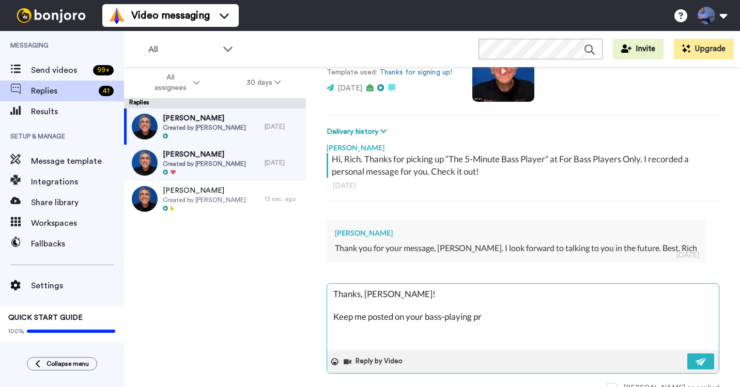
type textarea "x"
type textarea "Thanks, [PERSON_NAME]! Keep me posted on your bass-playing pro"
type textarea "x"
type textarea "Thanks, [PERSON_NAME]! Keep me posted on your bass-playing prog"
type textarea "x"
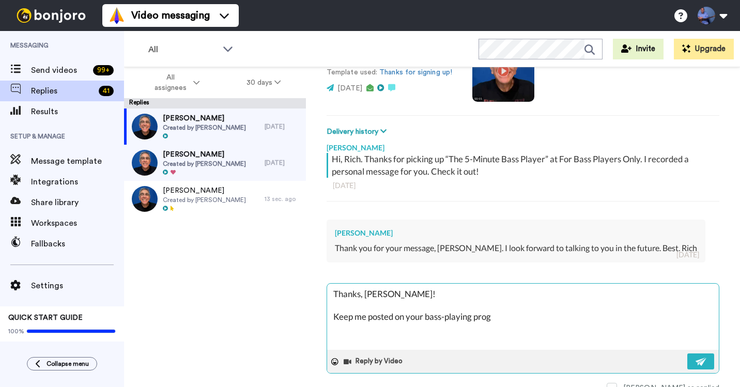
type textarea "Thanks, [PERSON_NAME]! Keep me posted on your bass-playing progr"
type textarea "x"
type textarea "Thanks, [PERSON_NAME]! Keep me posted on your bass-playing progre"
type textarea "x"
type textarea "Thanks, [PERSON_NAME]! Keep me posted on your bass-playing progres"
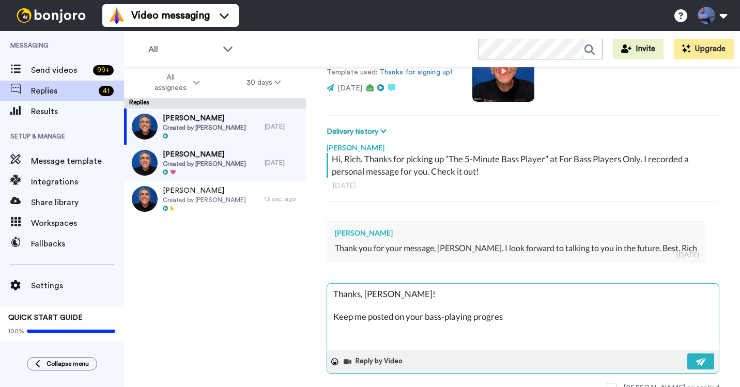
type textarea "x"
type textarea "Thanks, [PERSON_NAME]! Keep me posted on your bass-playing progress"
type textarea "x"
type textarea "Thanks, [PERSON_NAME]! Keep me posted on your bass-playing progress a"
type textarea "x"
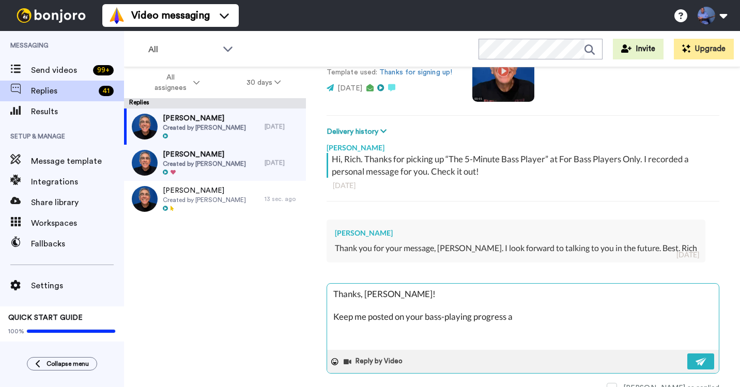
type textarea "Thanks, [PERSON_NAME]! Keep me posted on your bass-playing progress an"
type textarea "x"
type textarea "Thanks, [PERSON_NAME]! Keep me posted on your bass-playing progress and"
type textarea "x"
type textarea "Thanks, [PERSON_NAME]! Keep me posted on your bass-playing progress and"
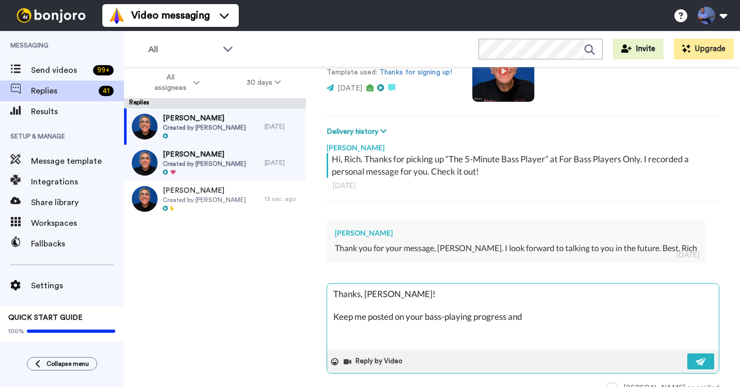
type textarea "x"
type textarea "Thanks, [PERSON_NAME]! Keep me posted on your bass-playing progress and l"
type textarea "x"
type textarea "Thanks, [PERSON_NAME]! Keep me posted on your bass-playing progress and le"
type textarea "x"
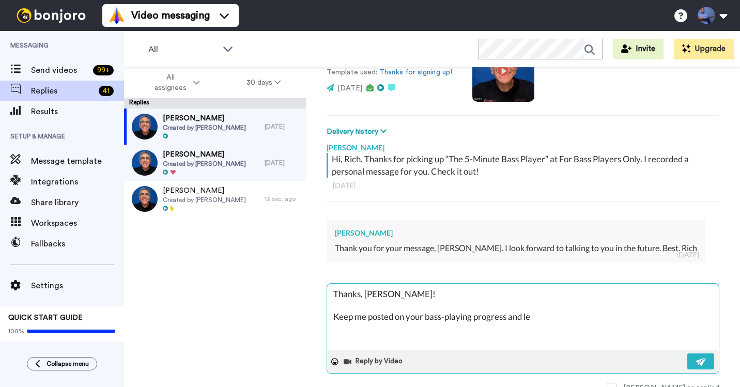
type textarea "Thanks, [PERSON_NAME]! Keep me posted on your bass-playing progress and let"
type textarea "x"
type textarea "Thanks, [PERSON_NAME]! Keep me posted on your bass-playing progress and let"
type textarea "x"
type textarea "Thanks, [PERSON_NAME]! Keep me posted on your bass-playing progress and let m"
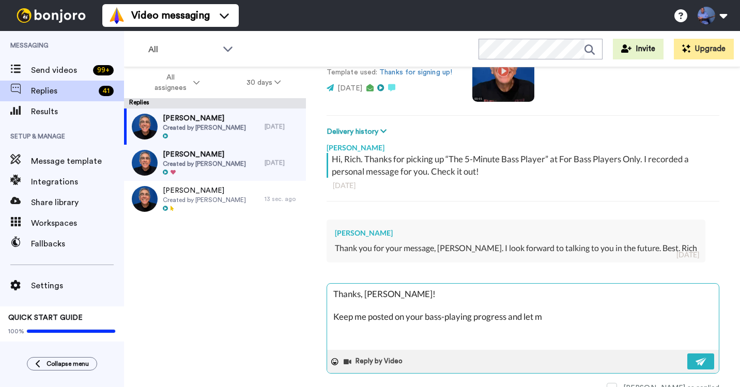
type textarea "x"
type textarea "Thanks, [PERSON_NAME]! Keep me posted on your bass-playing progress and let me"
type textarea "x"
type textarea "Thanks, [PERSON_NAME]! Keep me posted on your bass-playing progress and let me"
type textarea "x"
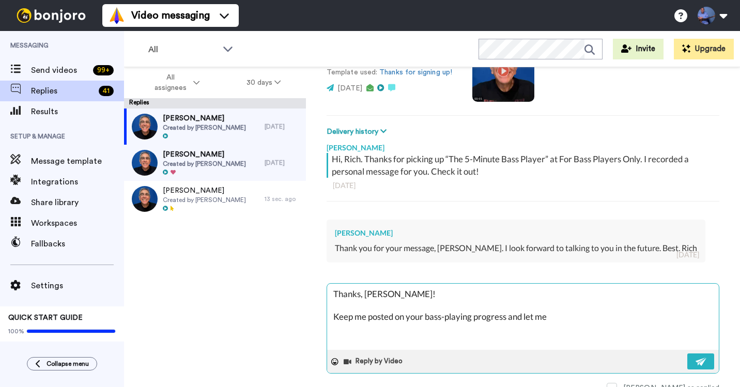
type textarea "Thanks, [PERSON_NAME]! Keep me posted on your bass-playing progress and let me k"
type textarea "x"
type textarea "Thanks, [PERSON_NAME]! Keep me posted on your bass-playing progress and let me …"
type textarea "x"
type textarea "Thanks, [PERSON_NAME]! Keep me posted on your bass-playing progress and let me …"
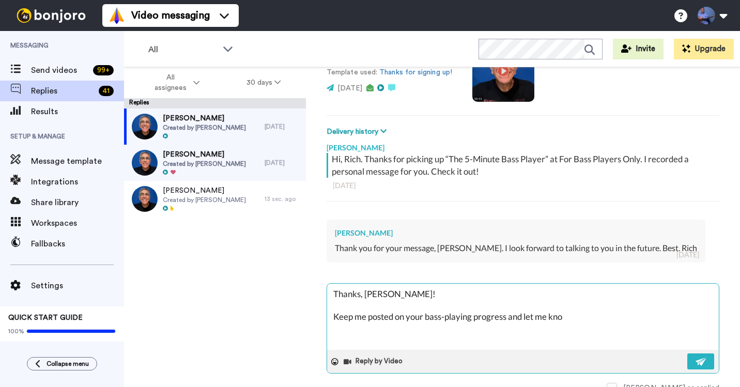
type textarea "x"
type textarea "Thanks, [PERSON_NAME]! Keep me posted on your bass-playing progress and let me …"
type textarea "x"
type textarea "Thanks, [PERSON_NAME]! Keep me posted on your bass-playing progress and let me …"
type textarea "x"
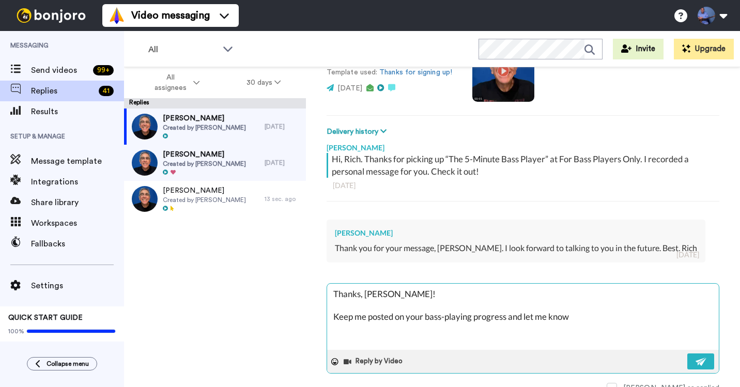
type textarea "Thanks, [PERSON_NAME]! Keep me posted on your bass-playing progress and let me …"
type textarea "x"
type textarea "Thanks, [PERSON_NAME]! Keep me posted on your bass-playing progress and let me …"
type textarea "x"
type textarea "Thanks, [PERSON_NAME]! Keep me posted on your bass-playing progress and let me …"
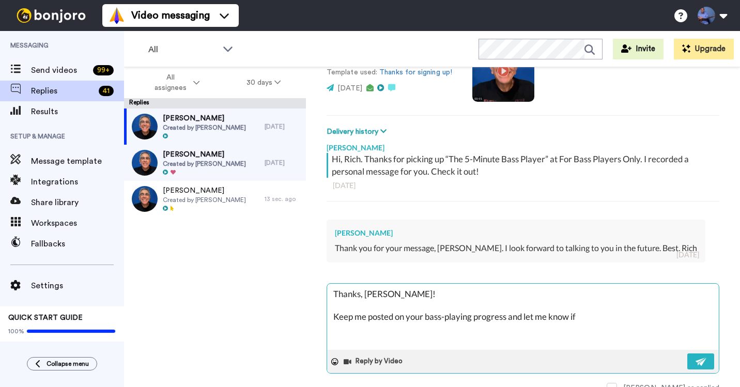
type textarea "x"
type textarea "Thanks, [PERSON_NAME]! Keep me posted on your bass-playing progress and let me …"
type textarea "x"
type textarea "Thanks, [PERSON_NAME]! Keep me posted on your bass-playing progress and let me …"
type textarea "x"
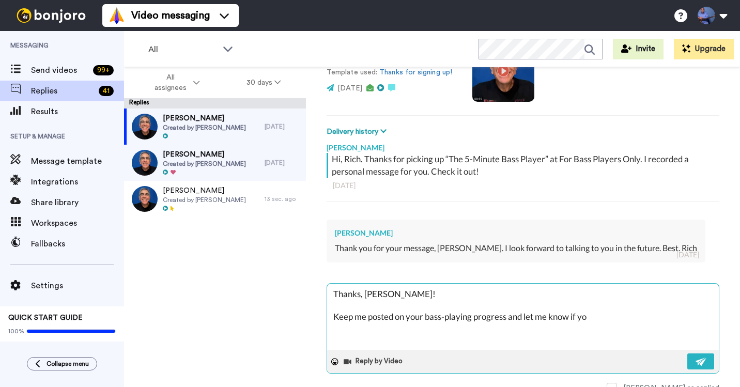
type textarea "Thanks, [PERSON_NAME]! Keep me posted on your bass-playing progress and let me …"
type textarea "x"
type textarea "Thanks, [PERSON_NAME]! Keep me posted on your bass-playing progress and let me …"
type textarea "x"
type textarea "Thanks, [PERSON_NAME]! Keep me posted on your bass-playing progress and let me …"
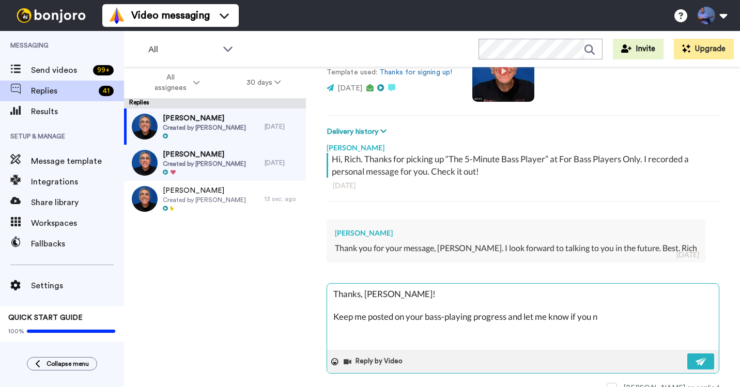
type textarea "x"
type textarea "Thanks, [PERSON_NAME]! Keep me posted on your bass-playing progress and let me …"
type textarea "x"
type textarea "Thanks, [PERSON_NAME]! Keep me posted on your bass-playing progress and let me …"
type textarea "x"
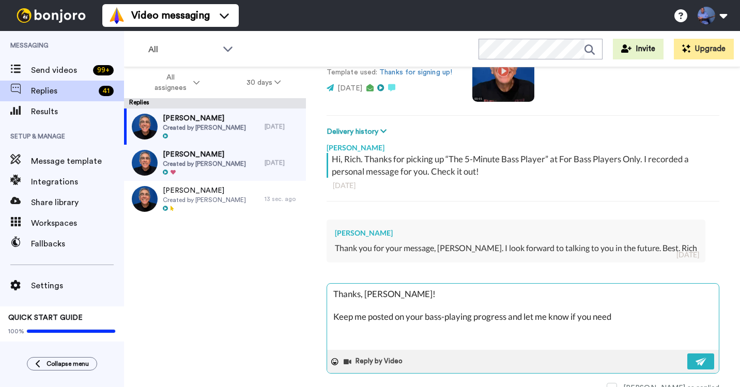
type textarea "Thanks, [PERSON_NAME]! Keep me posted on your bass-playing progress and let me …"
type textarea "x"
type textarea "Thanks, [PERSON_NAME]! Keep me posted on your bass-playing progress and let me …"
type textarea "x"
type textarea "Thanks, [PERSON_NAME]! Keep me posted on your bass-playing progress and let me …"
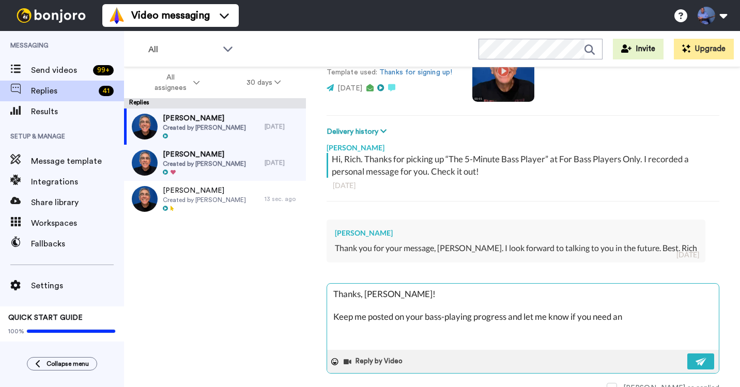
type textarea "x"
type textarea "Thanks, [PERSON_NAME]! Keep me posted on your bass-playing progress and let me …"
type textarea "x"
type textarea "Thanks, [PERSON_NAME]! Keep me posted on your bass-playing progress and let me …"
type textarea "x"
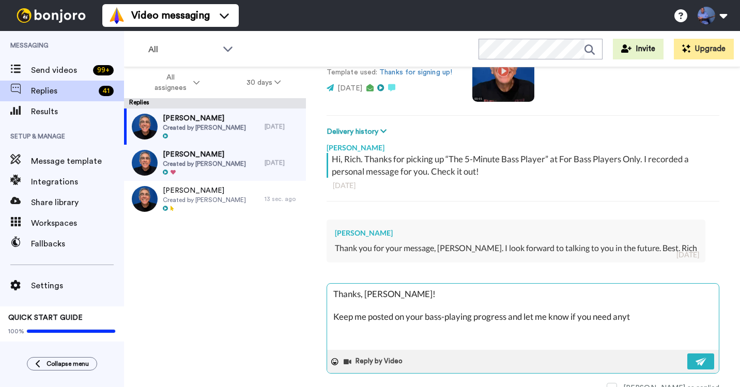
type textarea "Thanks, [PERSON_NAME]! Keep me posted on your bass-playing progress and let me …"
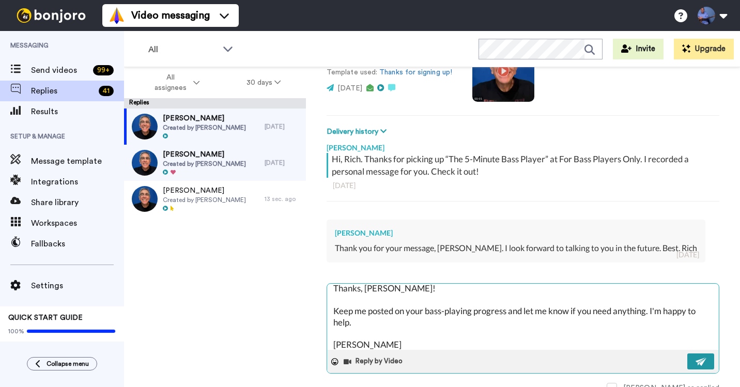
click at [699, 359] on img at bounding box center [701, 362] width 11 height 8
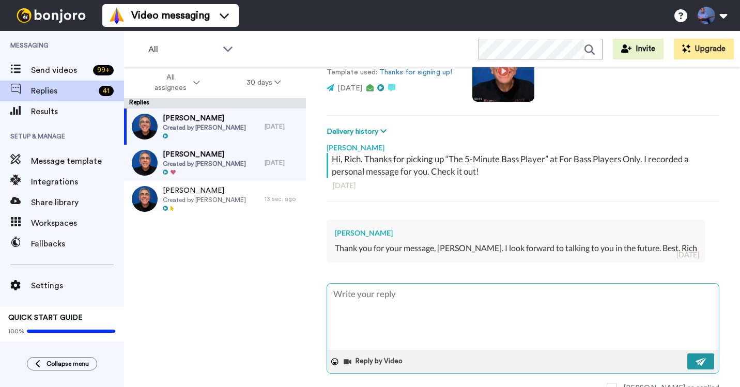
scroll to position [0, 0]
